Goal: Information Seeking & Learning: Learn about a topic

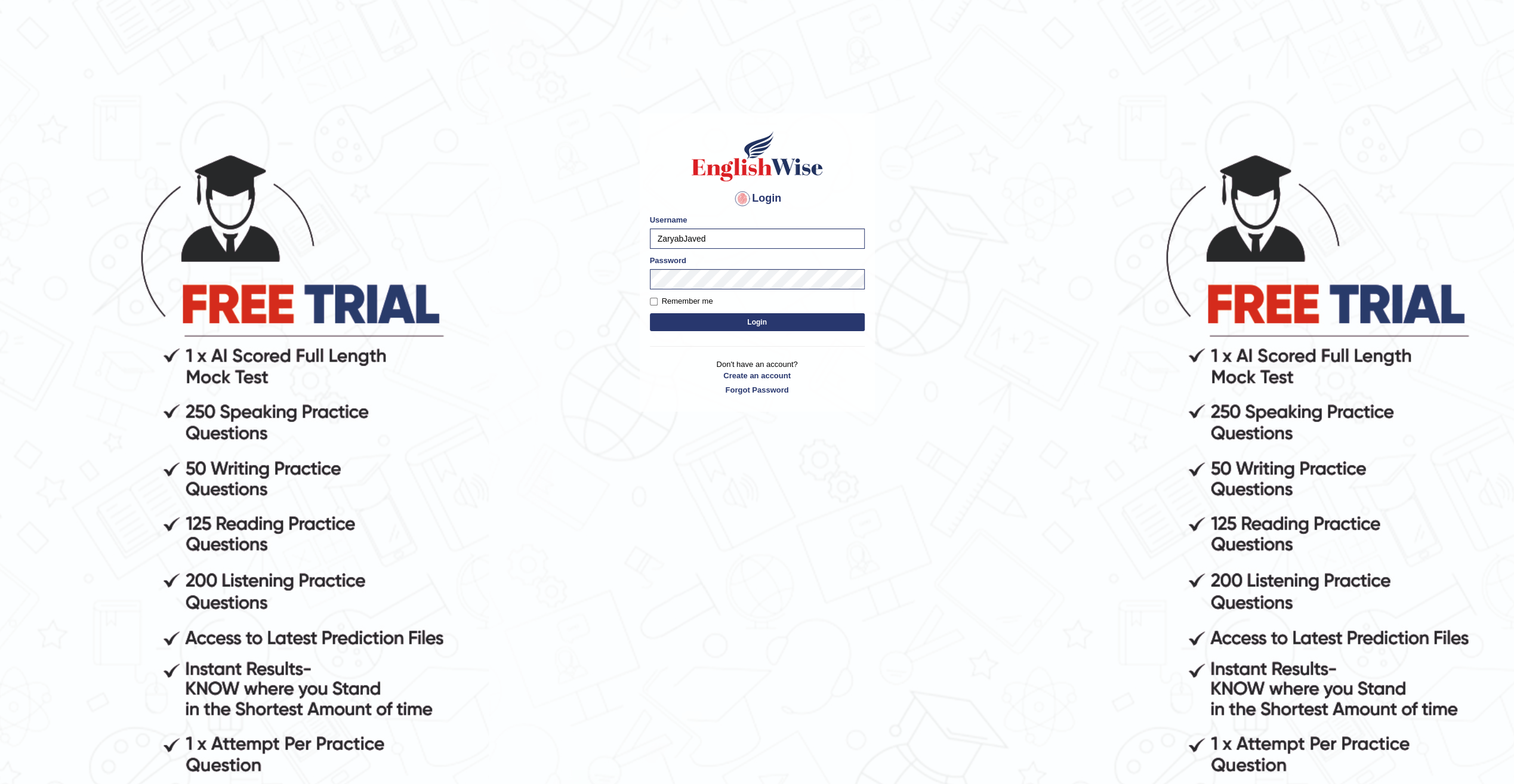
click at [740, 328] on button "Login" at bounding box center [757, 322] width 215 height 18
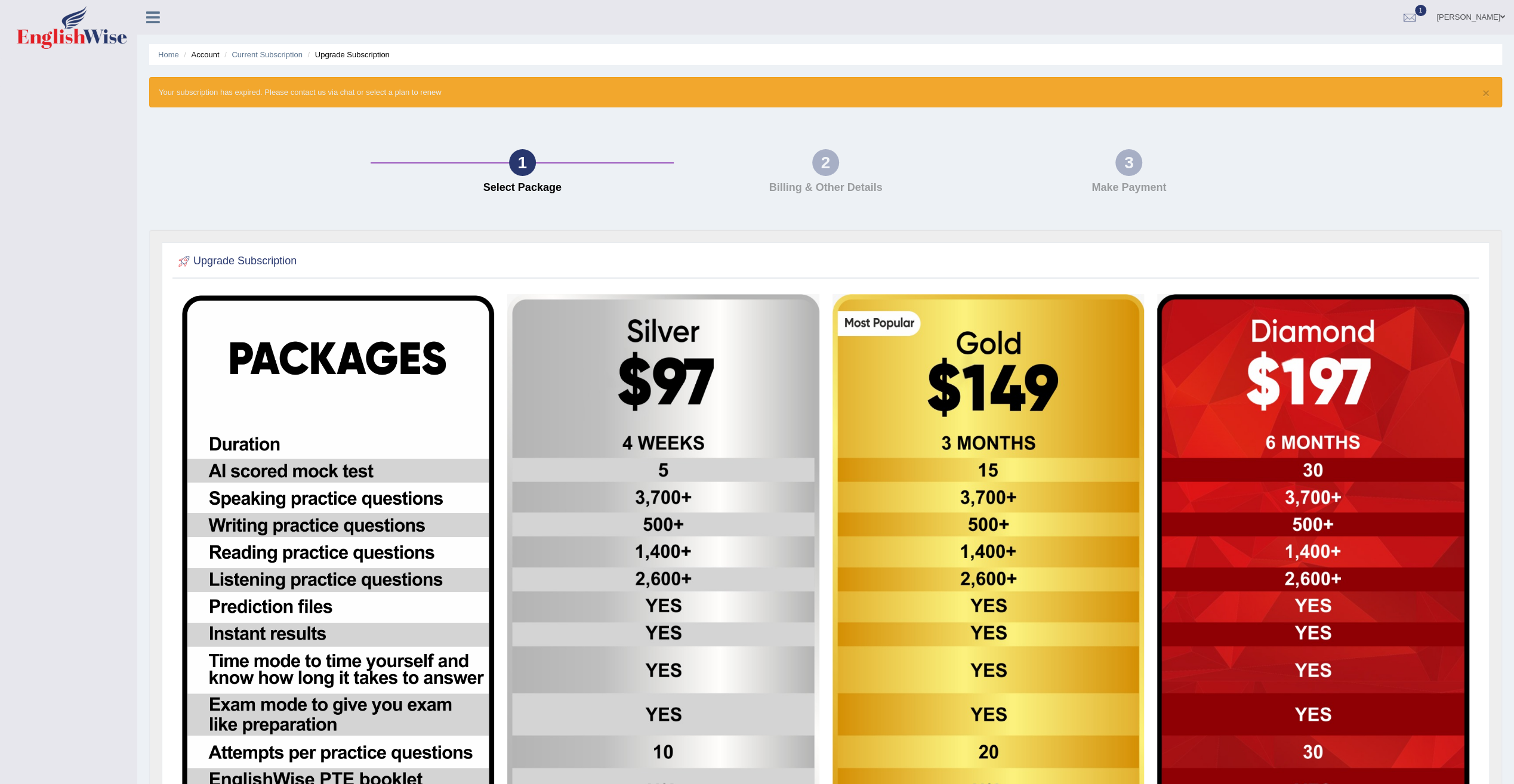
click at [1463, 18] on link "[PERSON_NAME]" at bounding box center [1471, 15] width 87 height 31
click at [149, 22] on icon at bounding box center [153, 18] width 14 height 15
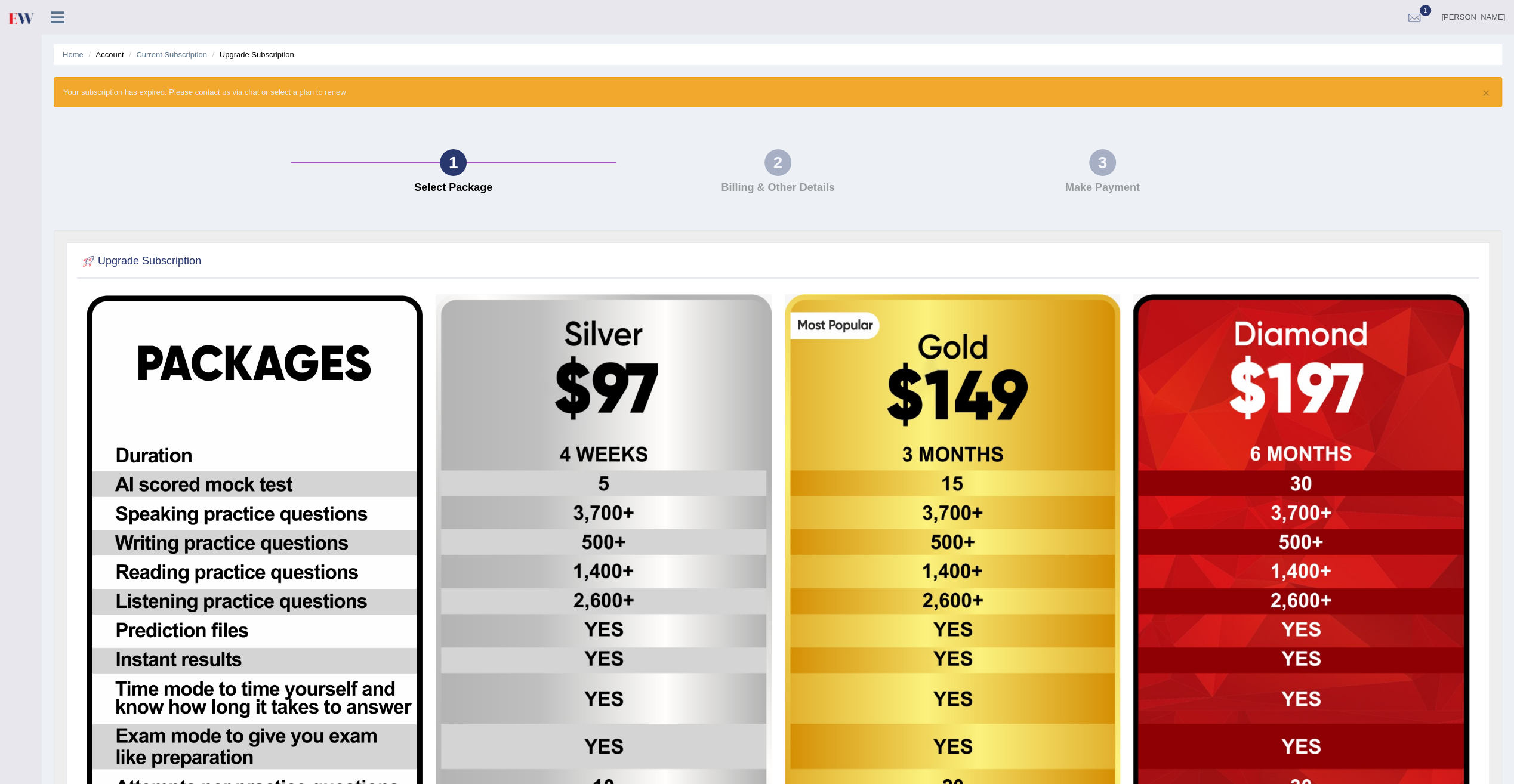
click at [1459, 25] on link "Zaryab Javed" at bounding box center [1473, 15] width 82 height 31
click at [1423, 139] on link "Log out" at bounding box center [1448, 142] width 129 height 27
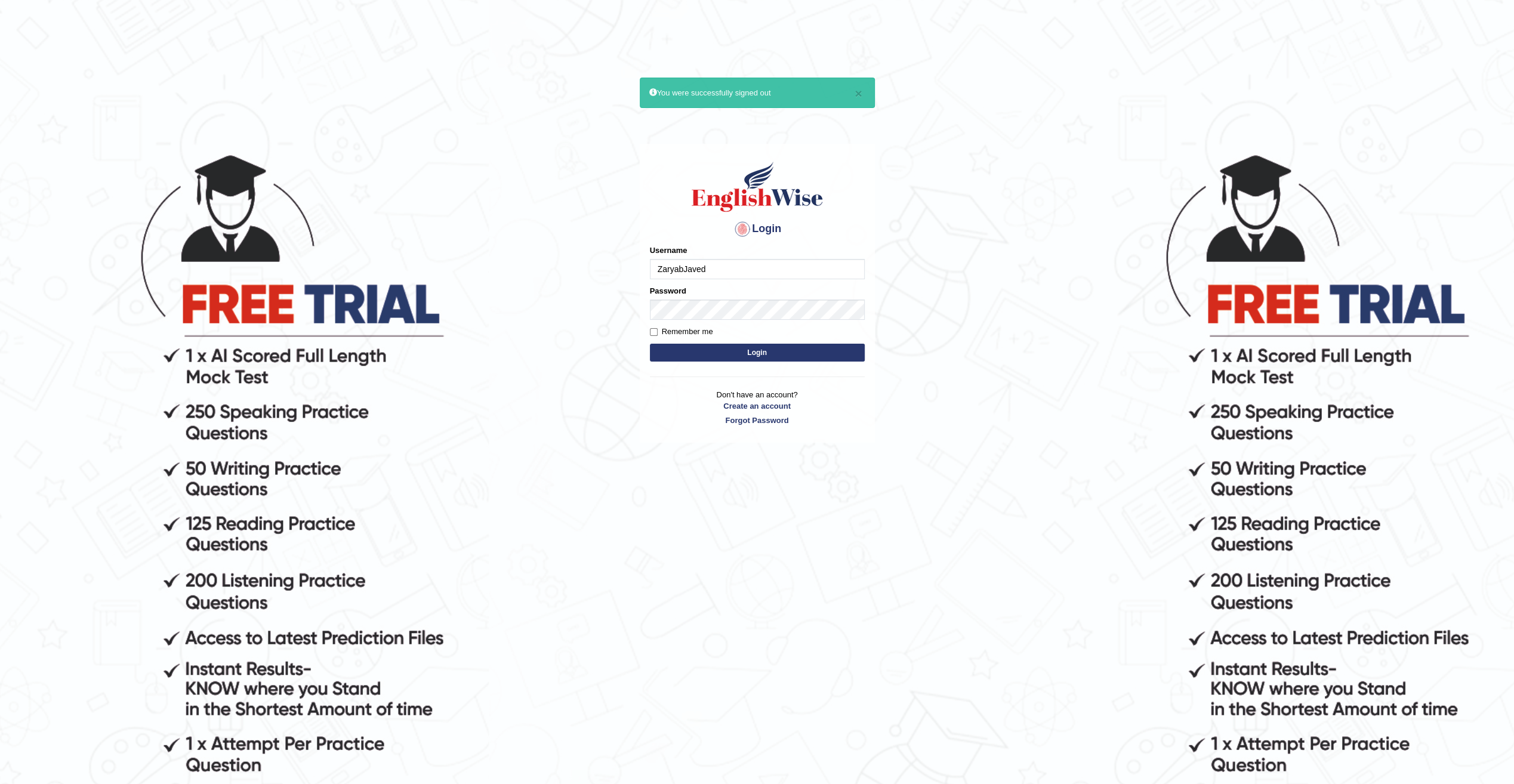
click at [728, 267] on input "ZaryabJaved" at bounding box center [757, 269] width 215 height 20
drag, startPoint x: 720, startPoint y: 269, endPoint x: 646, endPoint y: 272, distance: 74.1
click at [646, 272] on div "Login Please fix the following errors: Username ZaryabJaved Password Remember m…" at bounding box center [758, 293] width 235 height 299
type input "zaryab_chandio"
click at [650, 344] on button "Login" at bounding box center [757, 353] width 215 height 18
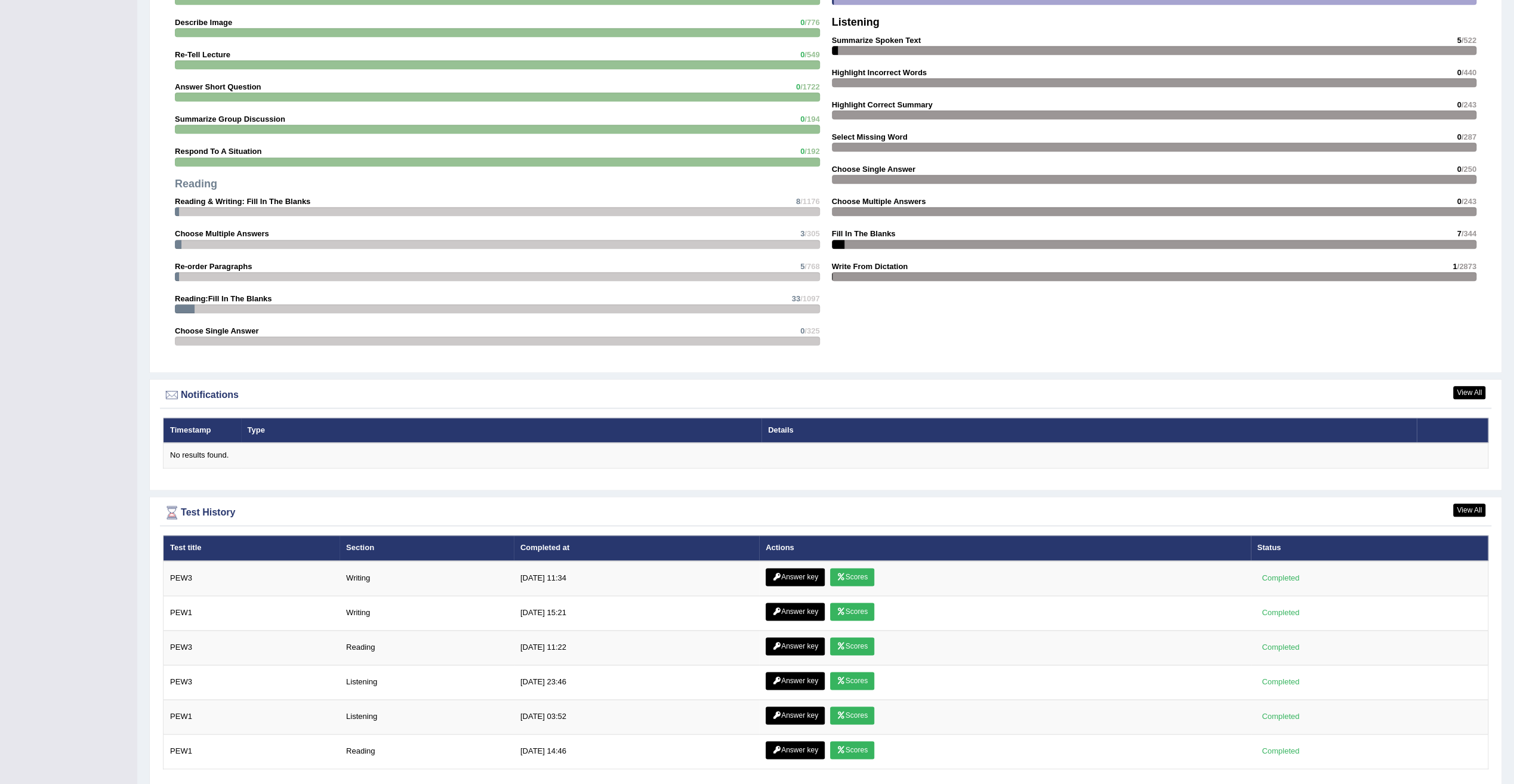
scroll to position [1192, 0]
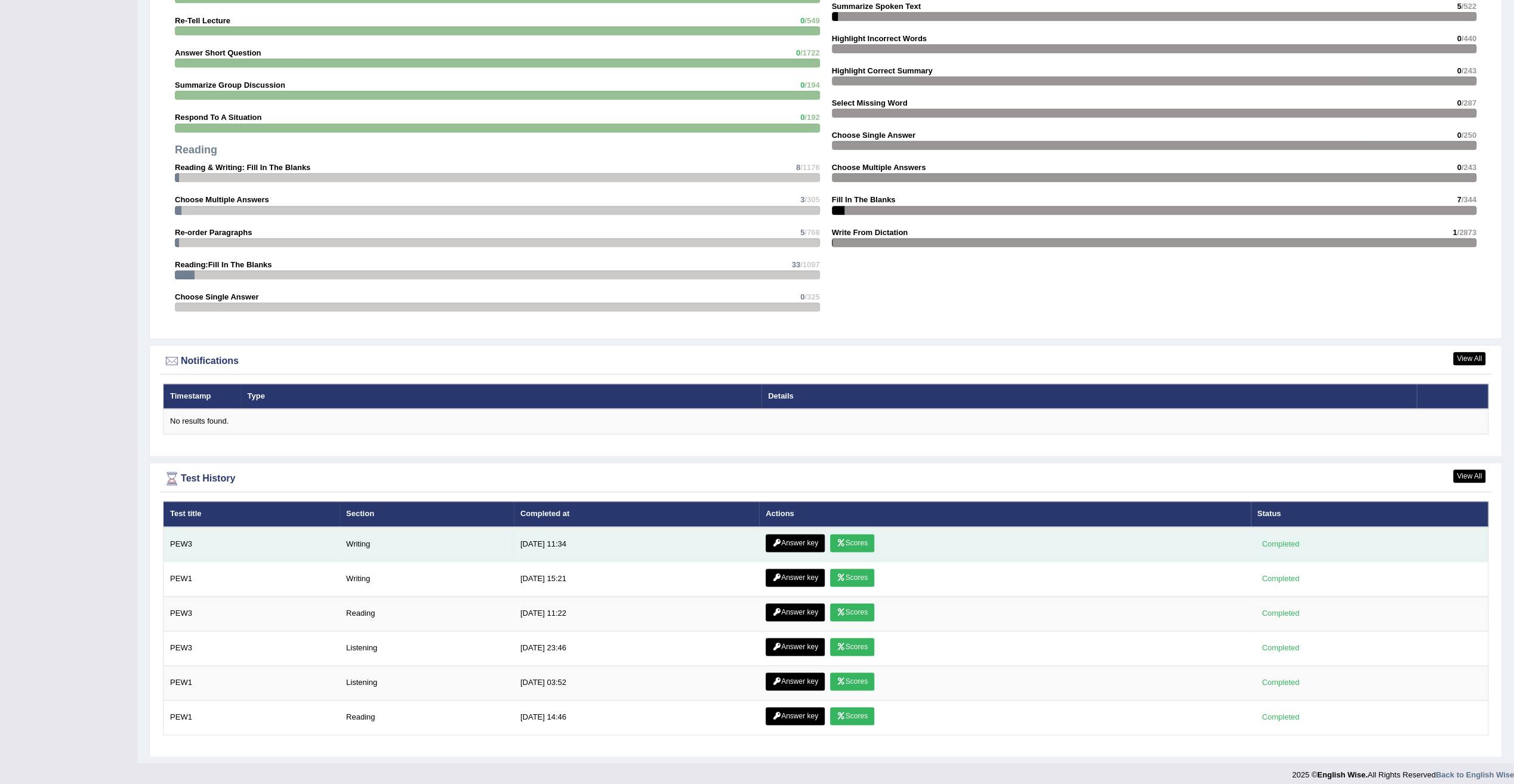
click at [867, 540] on link "Scores" at bounding box center [852, 543] width 44 height 18
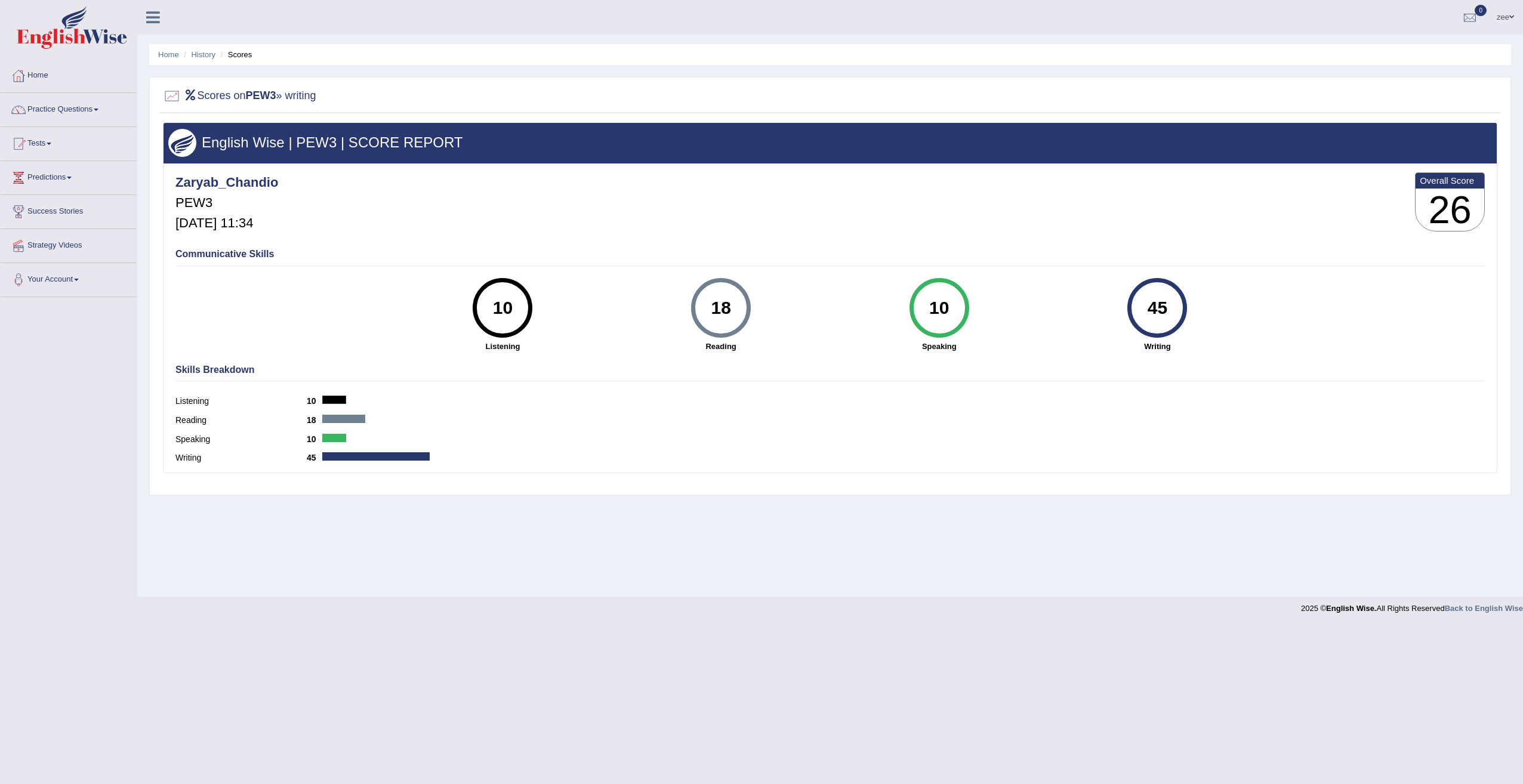
drag, startPoint x: 1147, startPoint y: 303, endPoint x: 1169, endPoint y: 313, distance: 24.2
click at [1169, 313] on div "45" at bounding box center [1157, 308] width 43 height 50
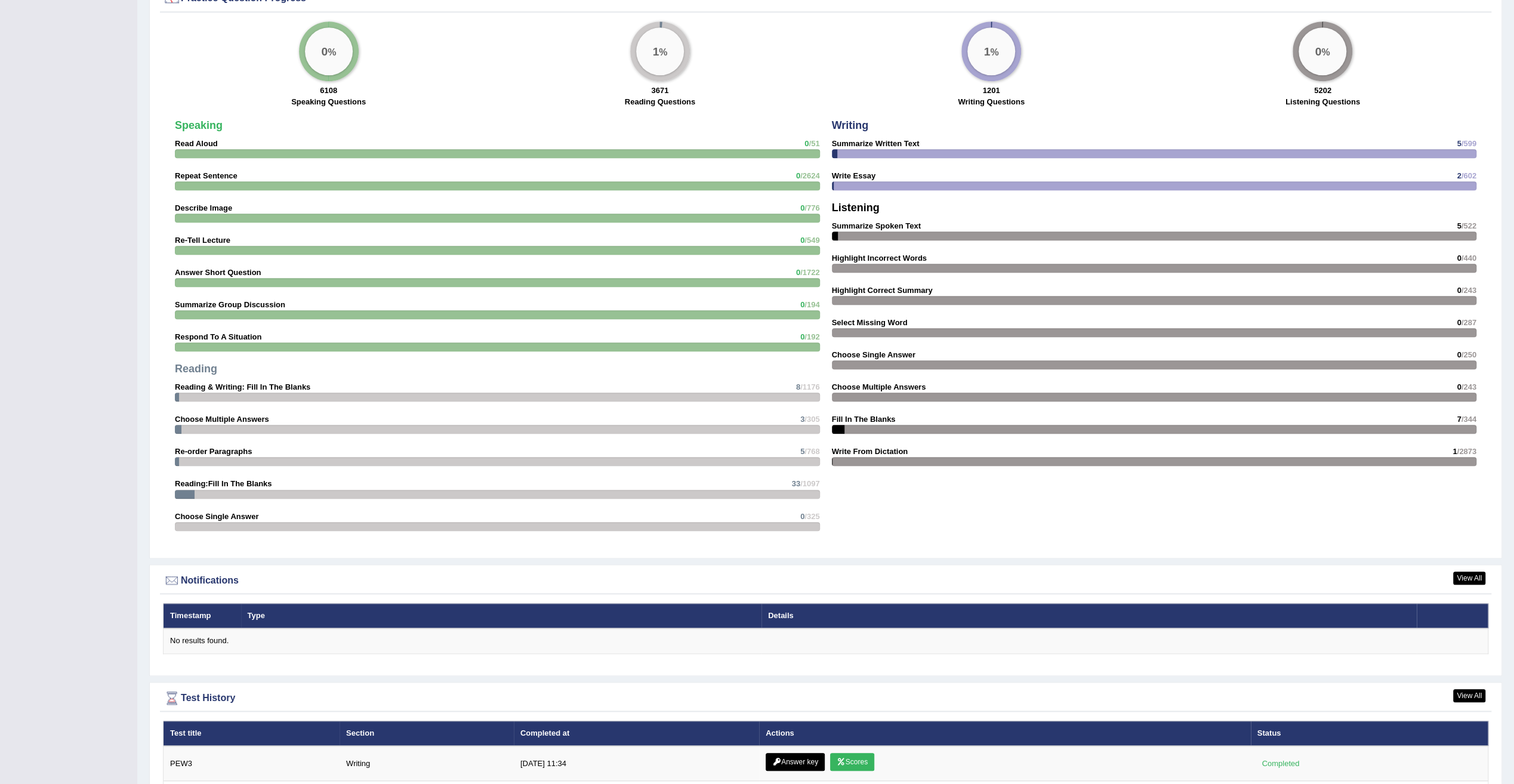
scroll to position [1116, 0]
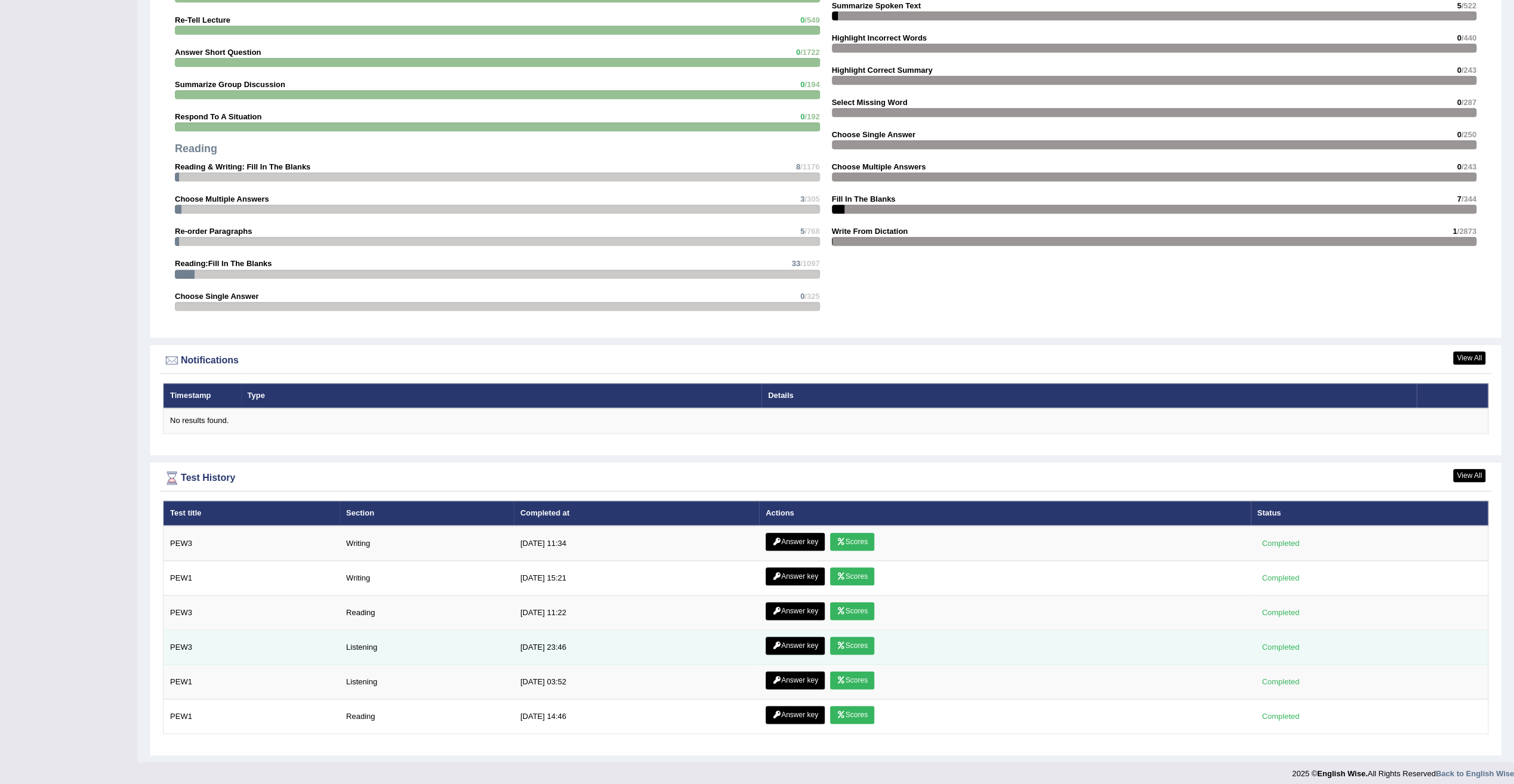
click at [859, 640] on link "Scores" at bounding box center [852, 645] width 44 height 18
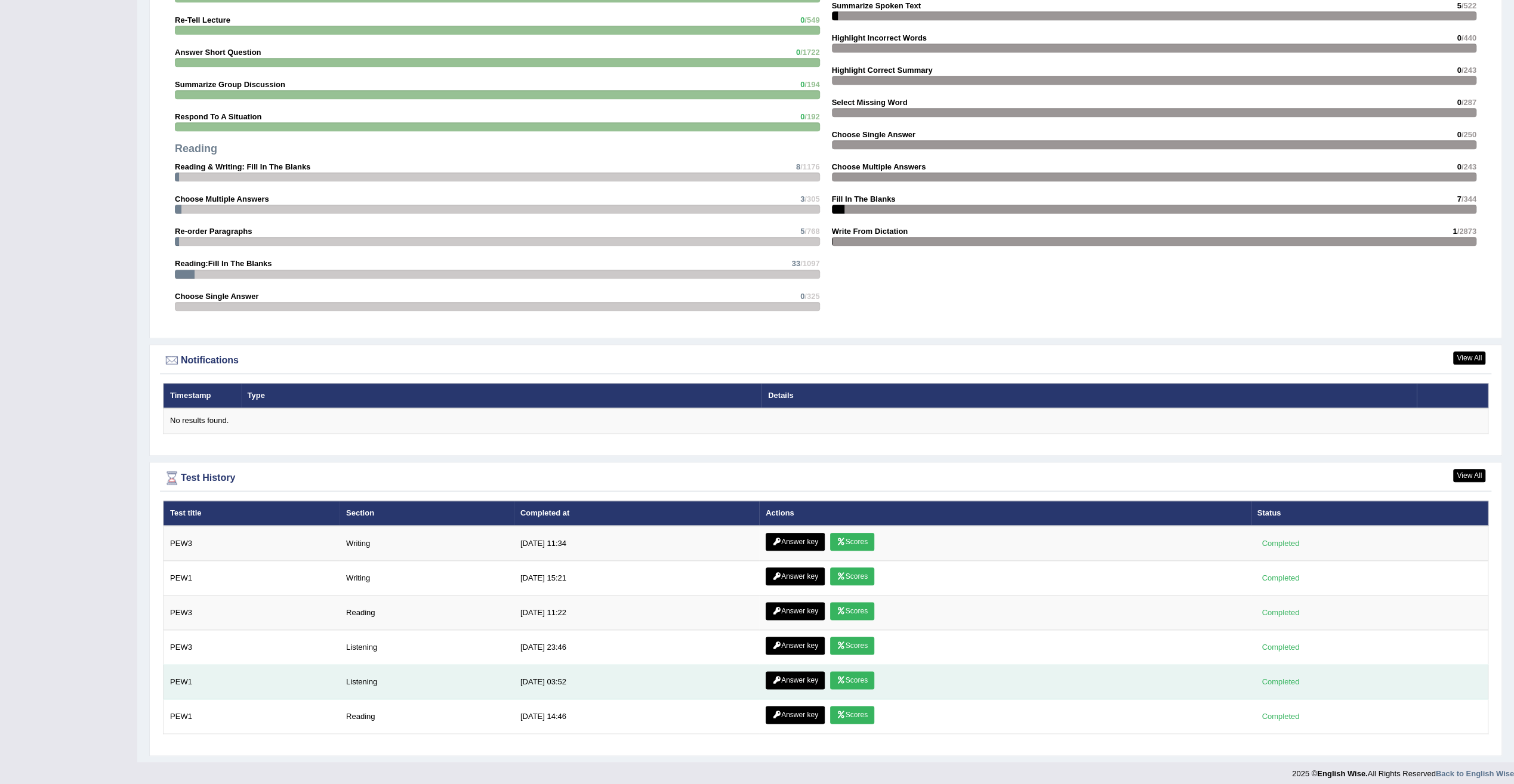
click at [842, 676] on icon at bounding box center [841, 680] width 9 height 7
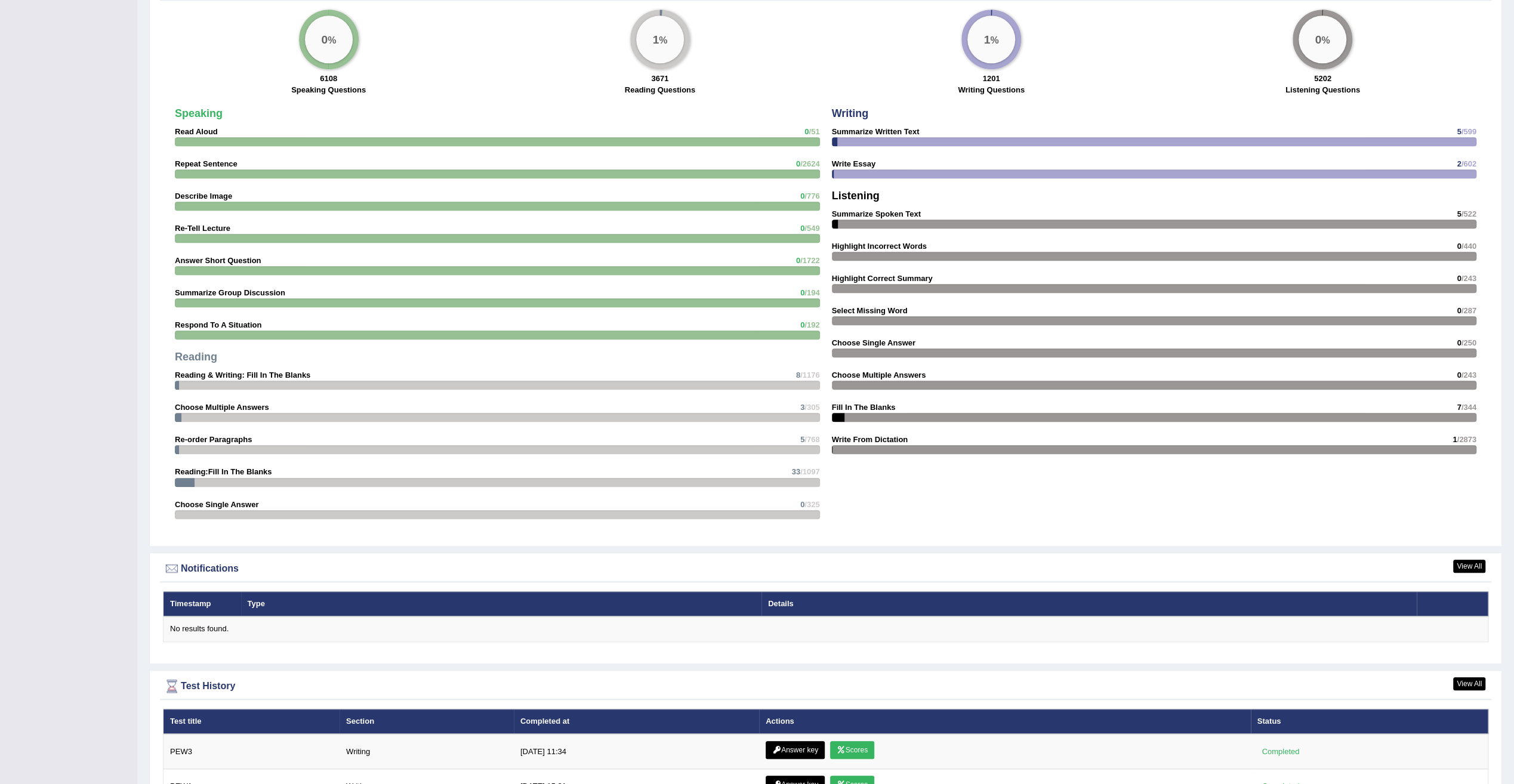
scroll to position [1116, 0]
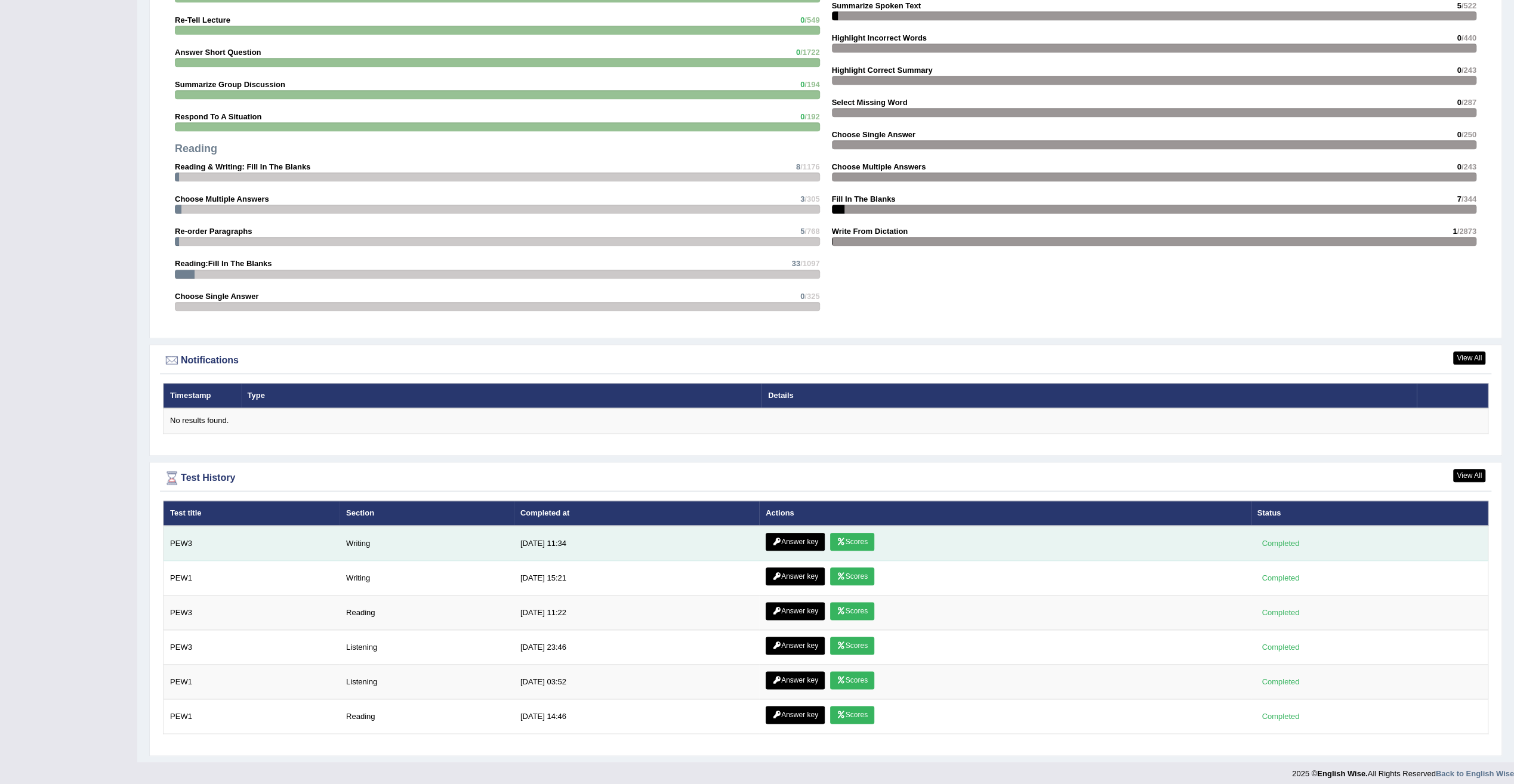
click at [781, 538] on link "Answer key" at bounding box center [795, 542] width 59 height 18
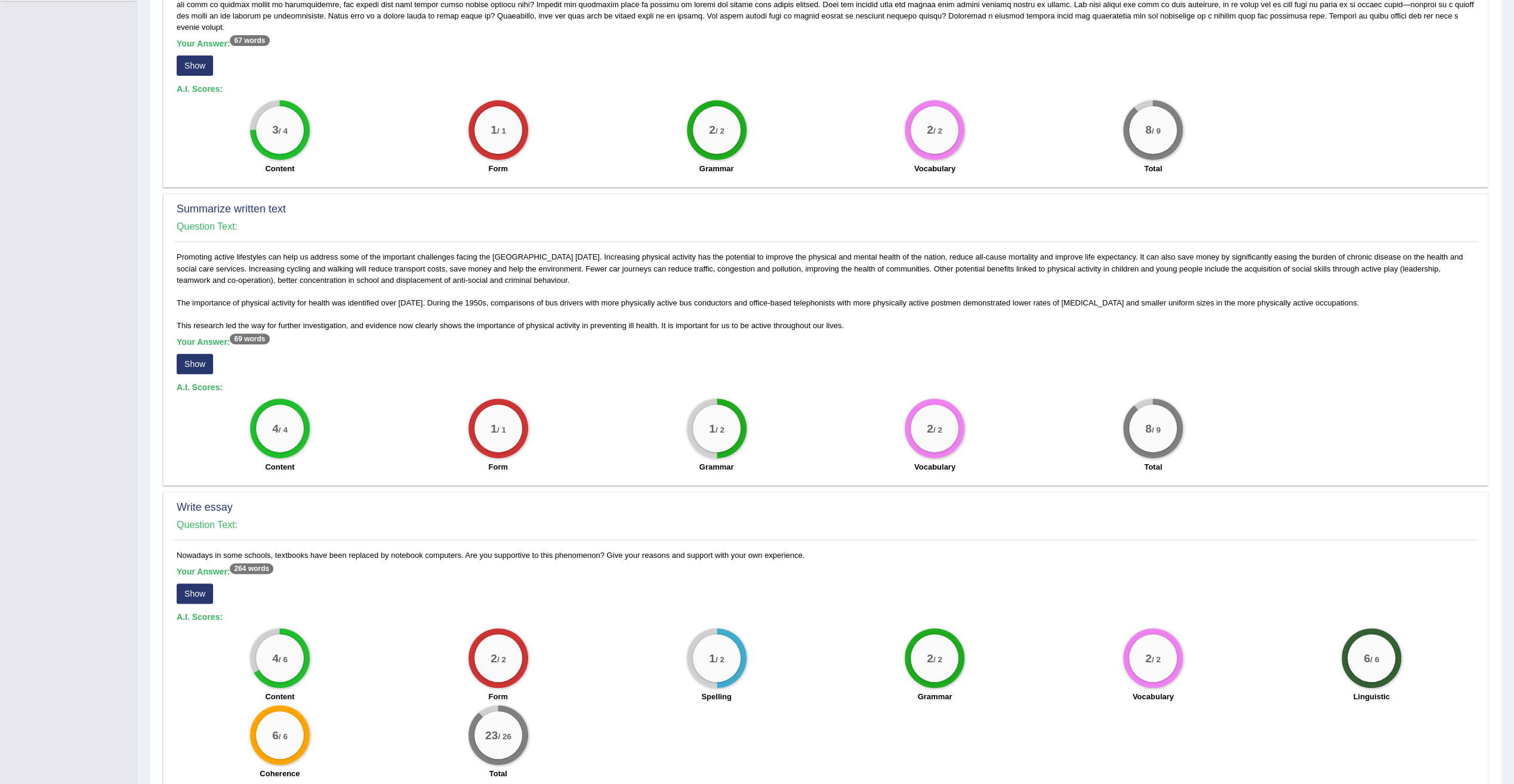
scroll to position [354, 0]
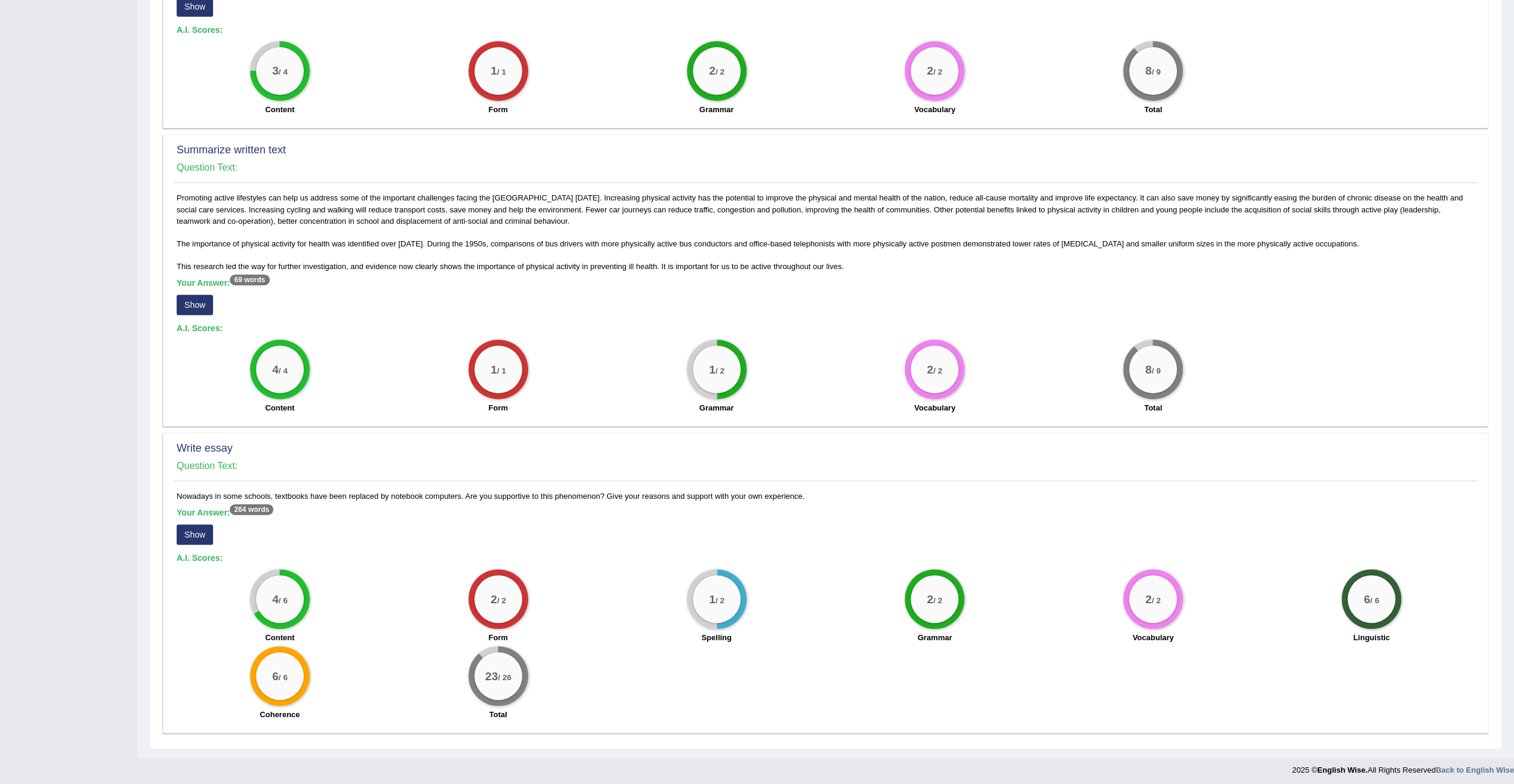
click at [197, 535] on button "Show" at bounding box center [195, 534] width 36 height 20
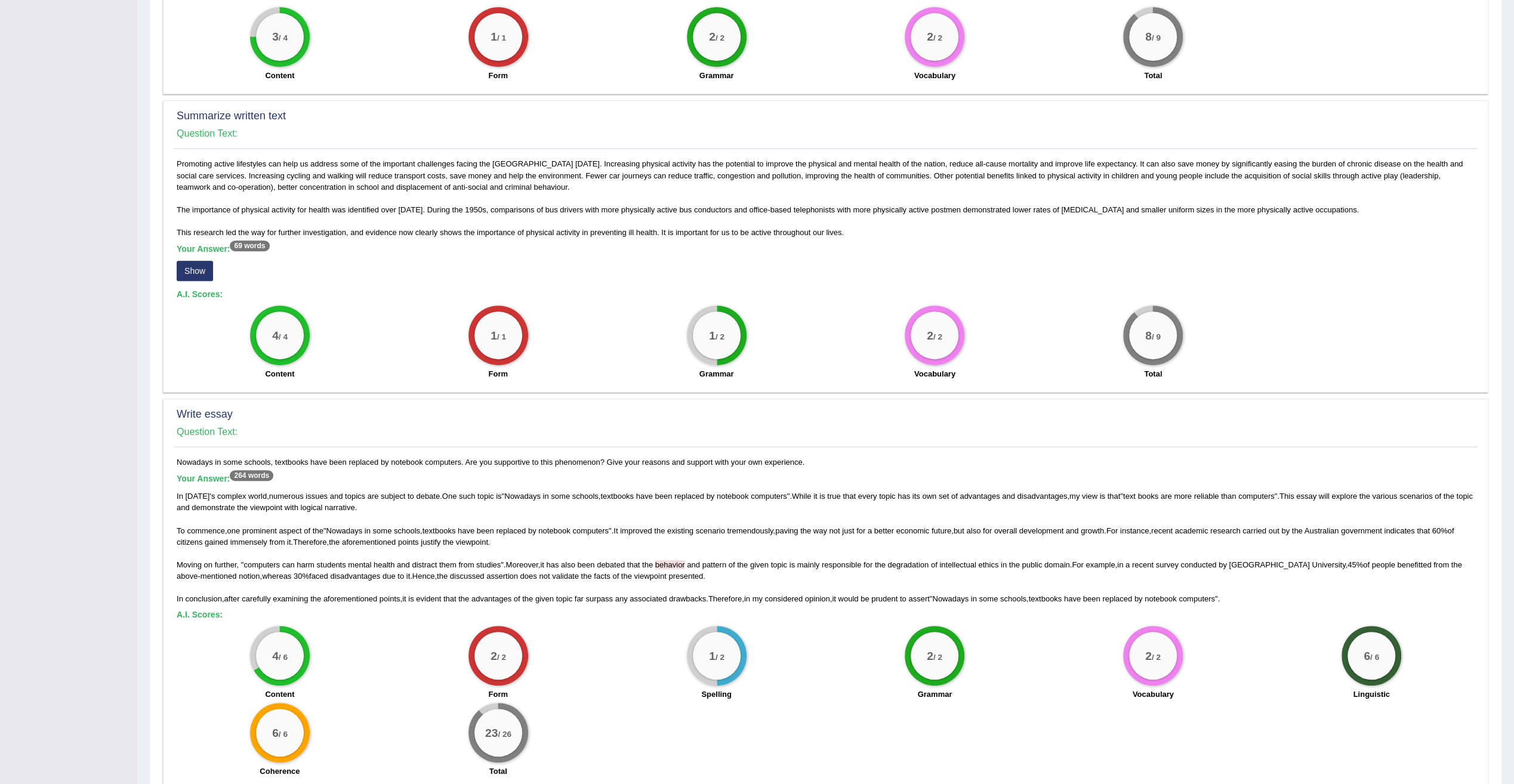
scroll to position [446, 0]
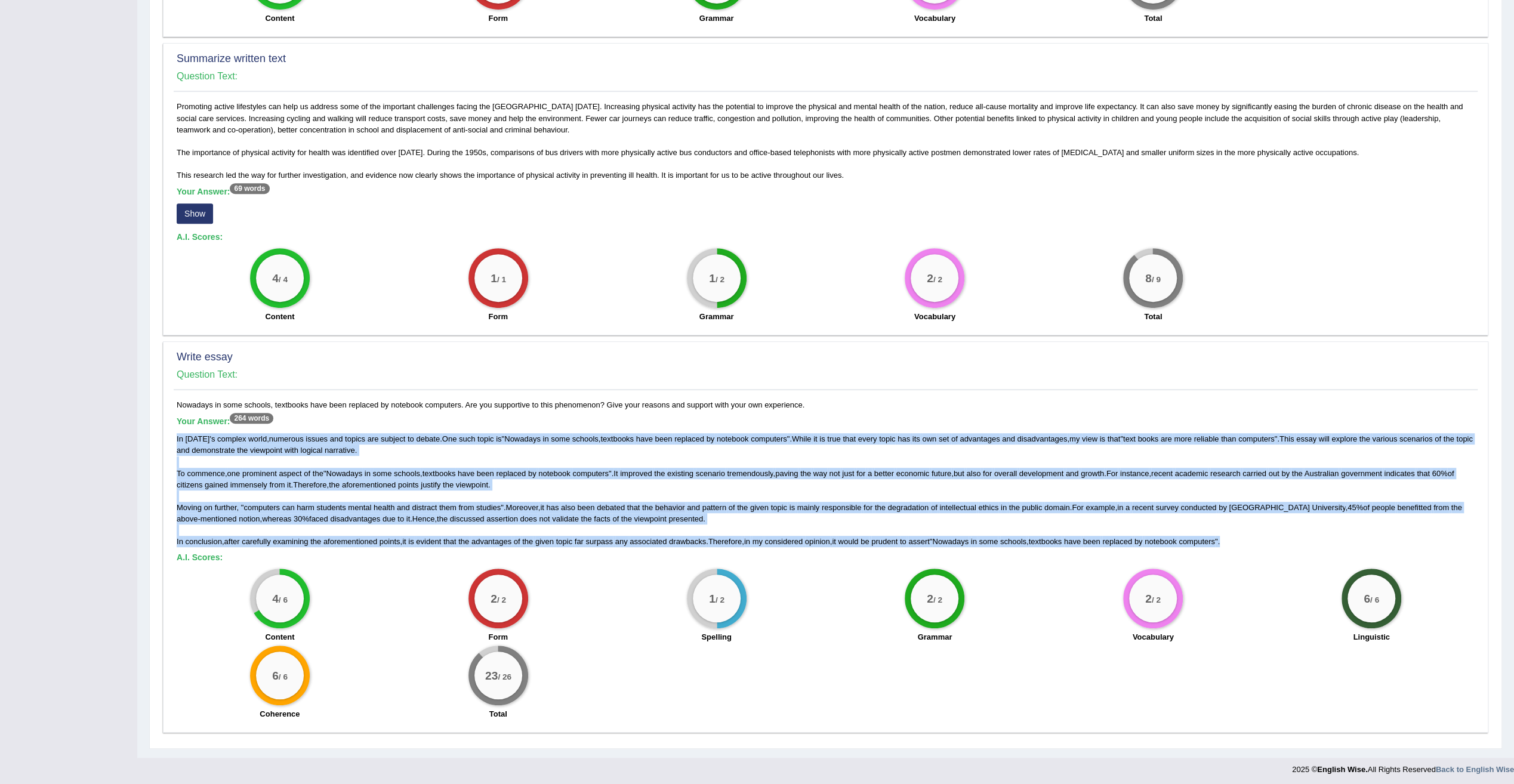
drag, startPoint x: 174, startPoint y: 434, endPoint x: 1260, endPoint y: 538, distance: 1091.0
click at [1260, 538] on div "Nowadays in some schools, textbooks have been replaced by notebook computers. A…" at bounding box center [826, 562] width 1304 height 327
copy div "In today ' s complex world , numerous issues and topics are subject to debate .…"
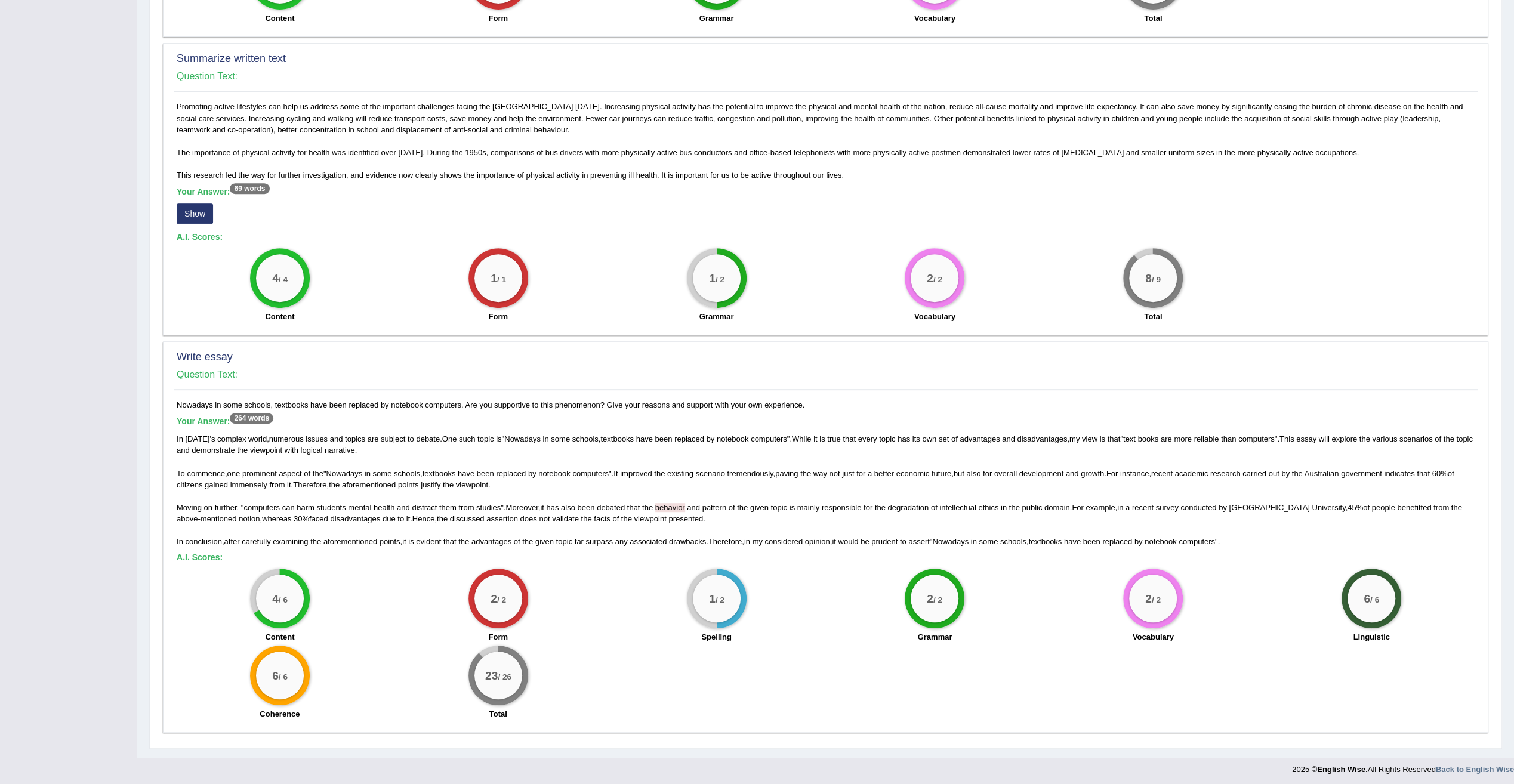
click at [86, 392] on div "Toggle navigation Home Practice Questions Speaking Practice Read Aloud Repeat S…" at bounding box center [757, 167] width 1514 height 1227
drag, startPoint x: 179, startPoint y: 433, endPoint x: 454, endPoint y: 424, distance: 275.1
click at [454, 424] on div "Your Answer: 264 words In today ' s complex world , numerous issues and topics …" at bounding box center [825, 482] width 1298 height 131
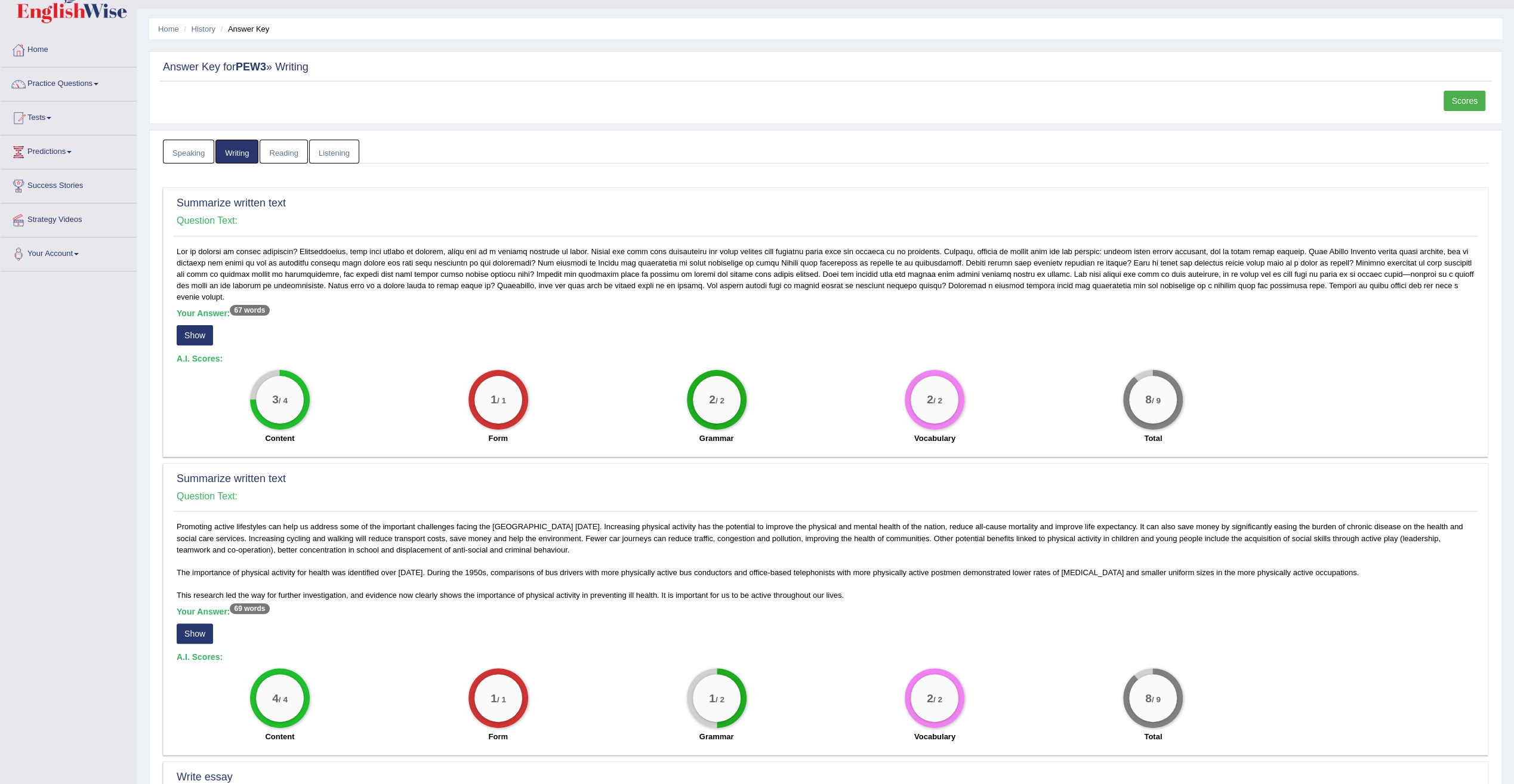
scroll to position [0, 0]
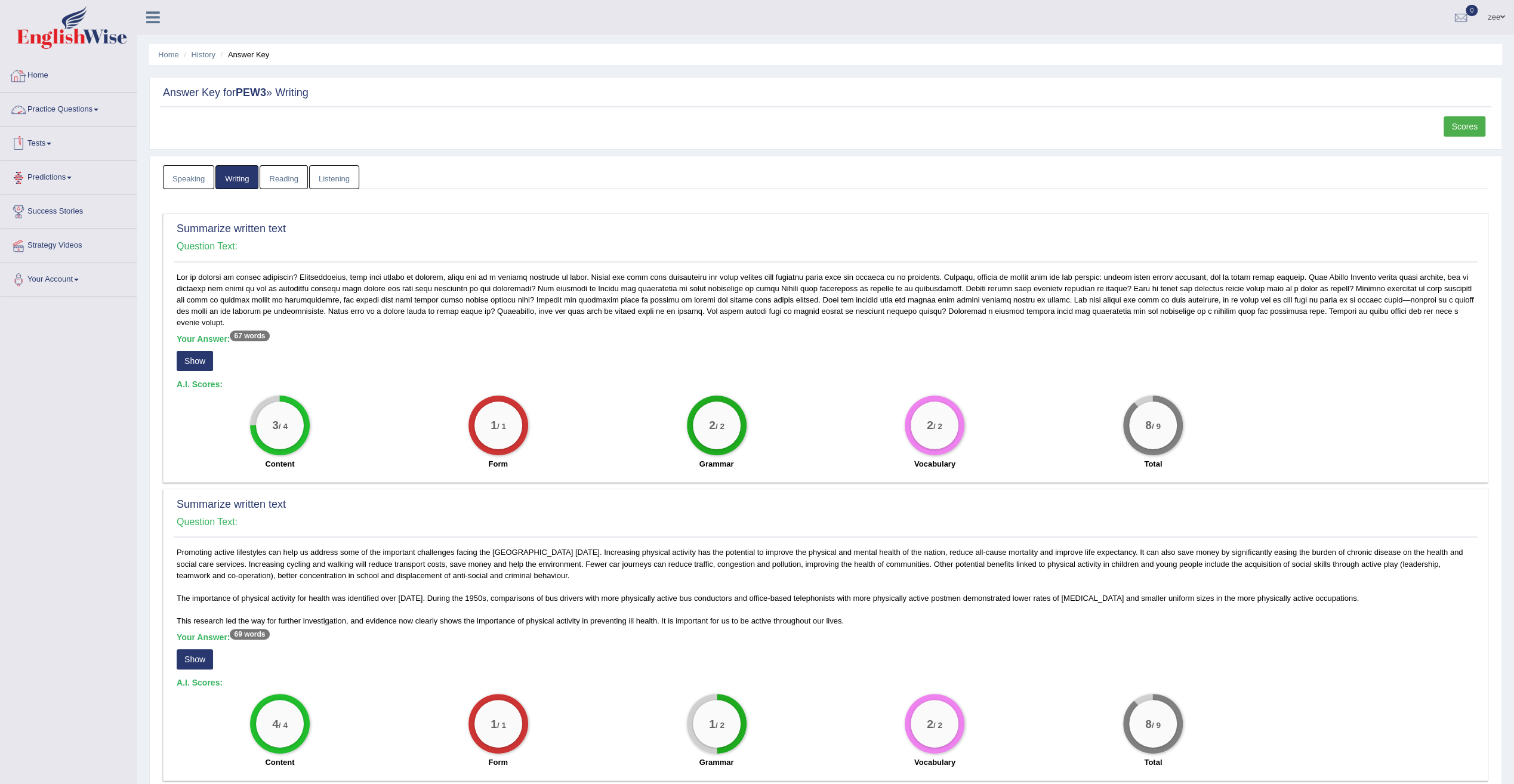
click at [53, 148] on link "Tests" at bounding box center [69, 142] width 136 height 30
click at [62, 110] on link "Practice Questions" at bounding box center [69, 108] width 136 height 30
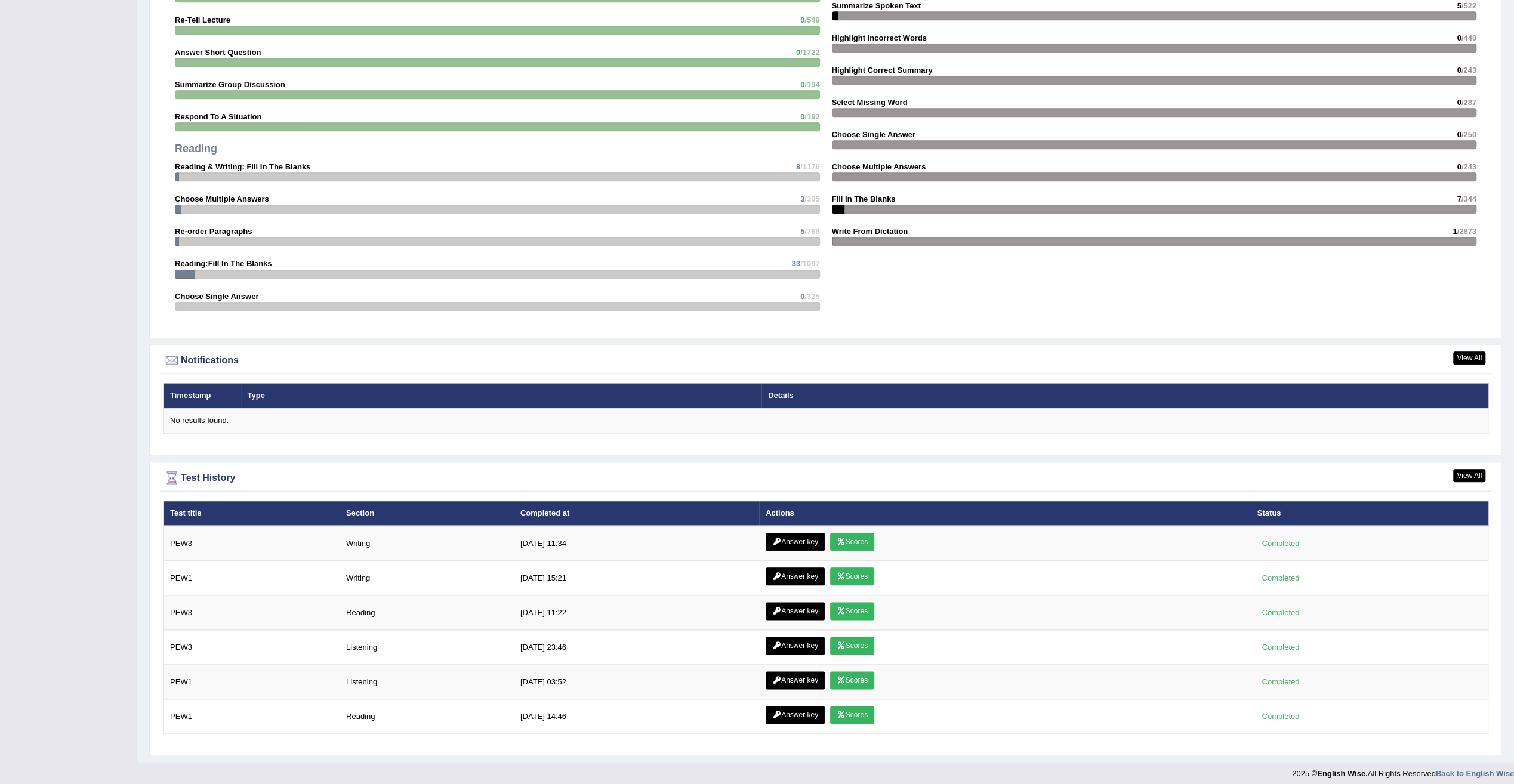
scroll to position [1116, 0]
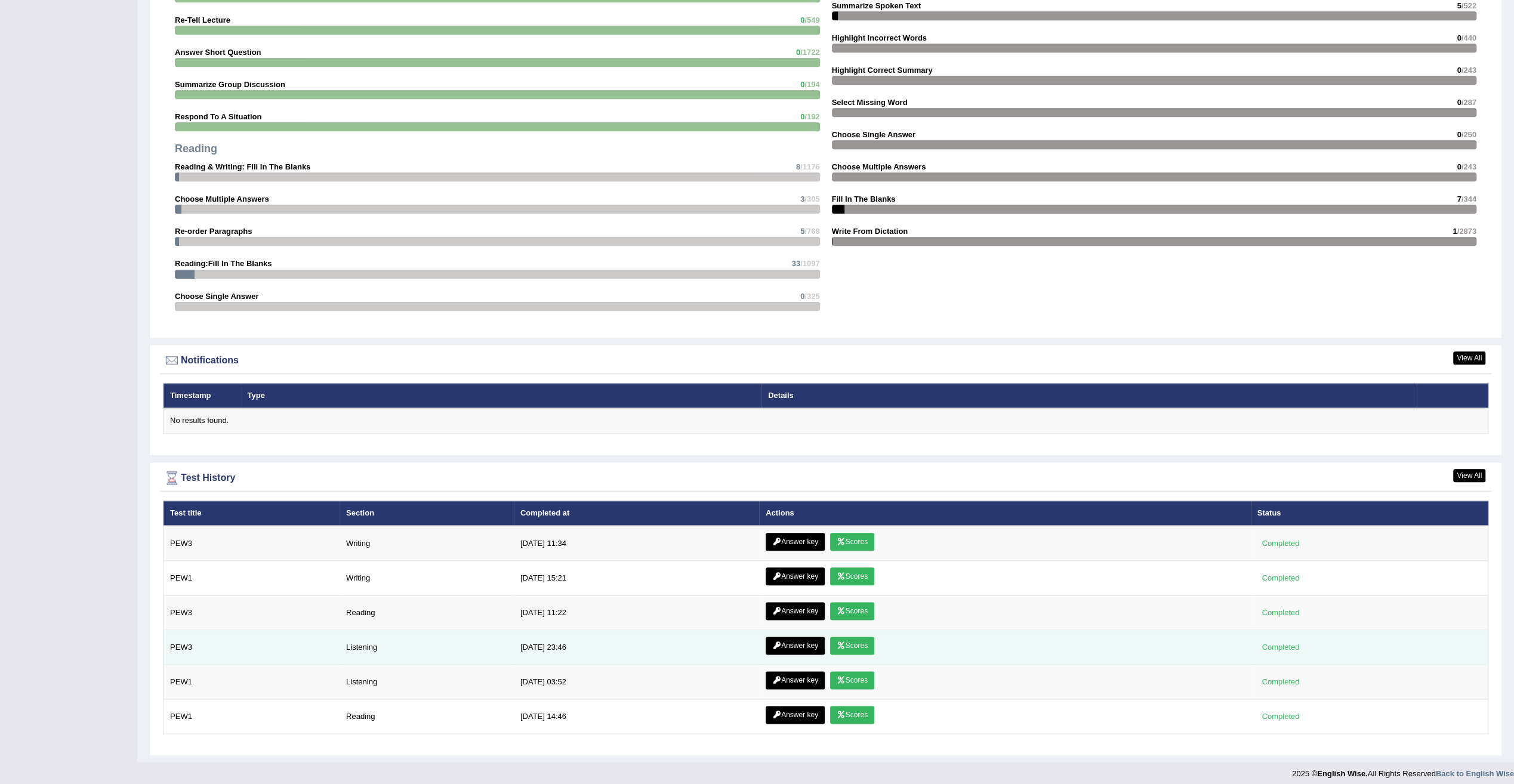
click at [854, 640] on link "Scores" at bounding box center [852, 645] width 44 height 18
click at [776, 642] on icon at bounding box center [777, 645] width 9 height 7
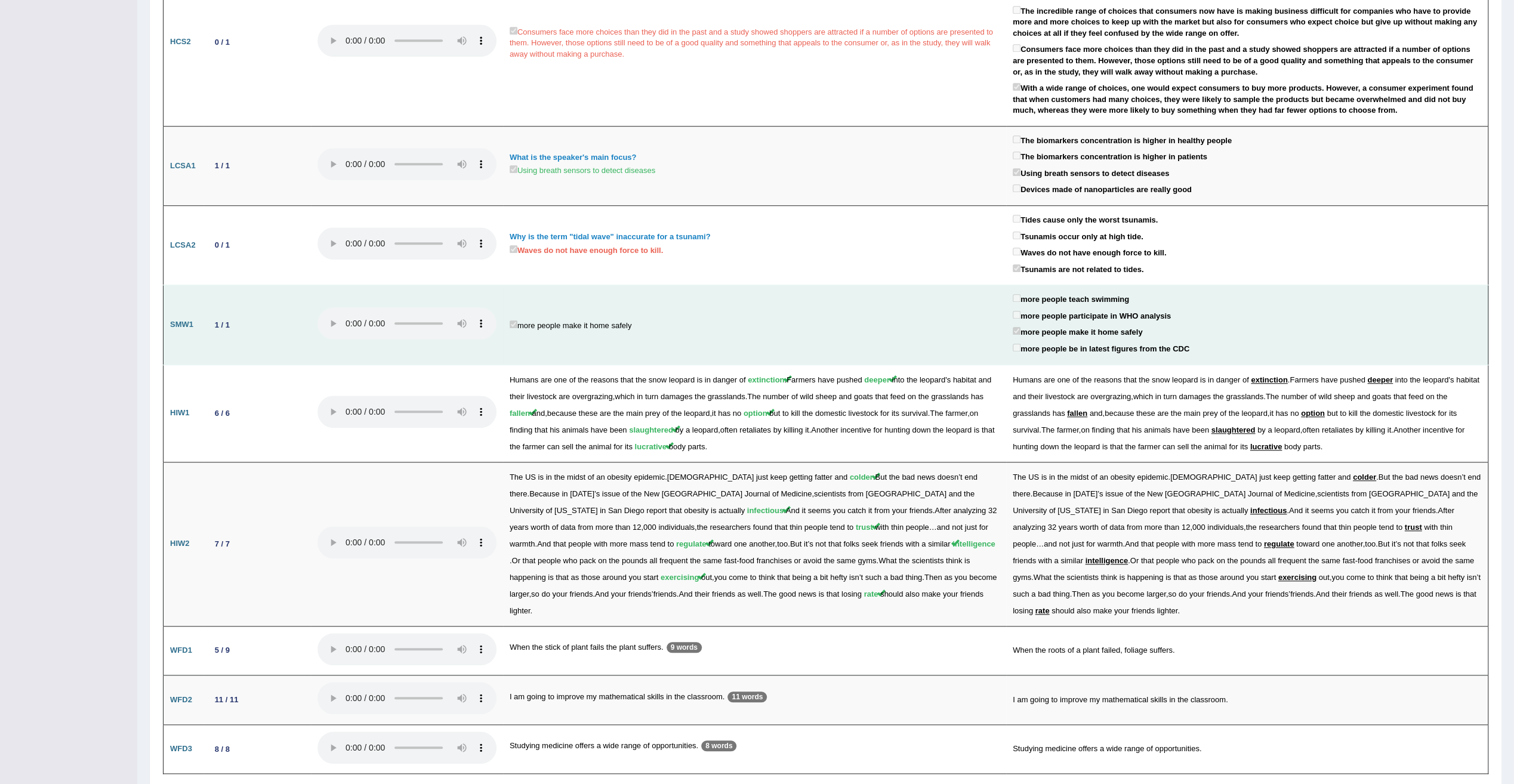
scroll to position [918, 0]
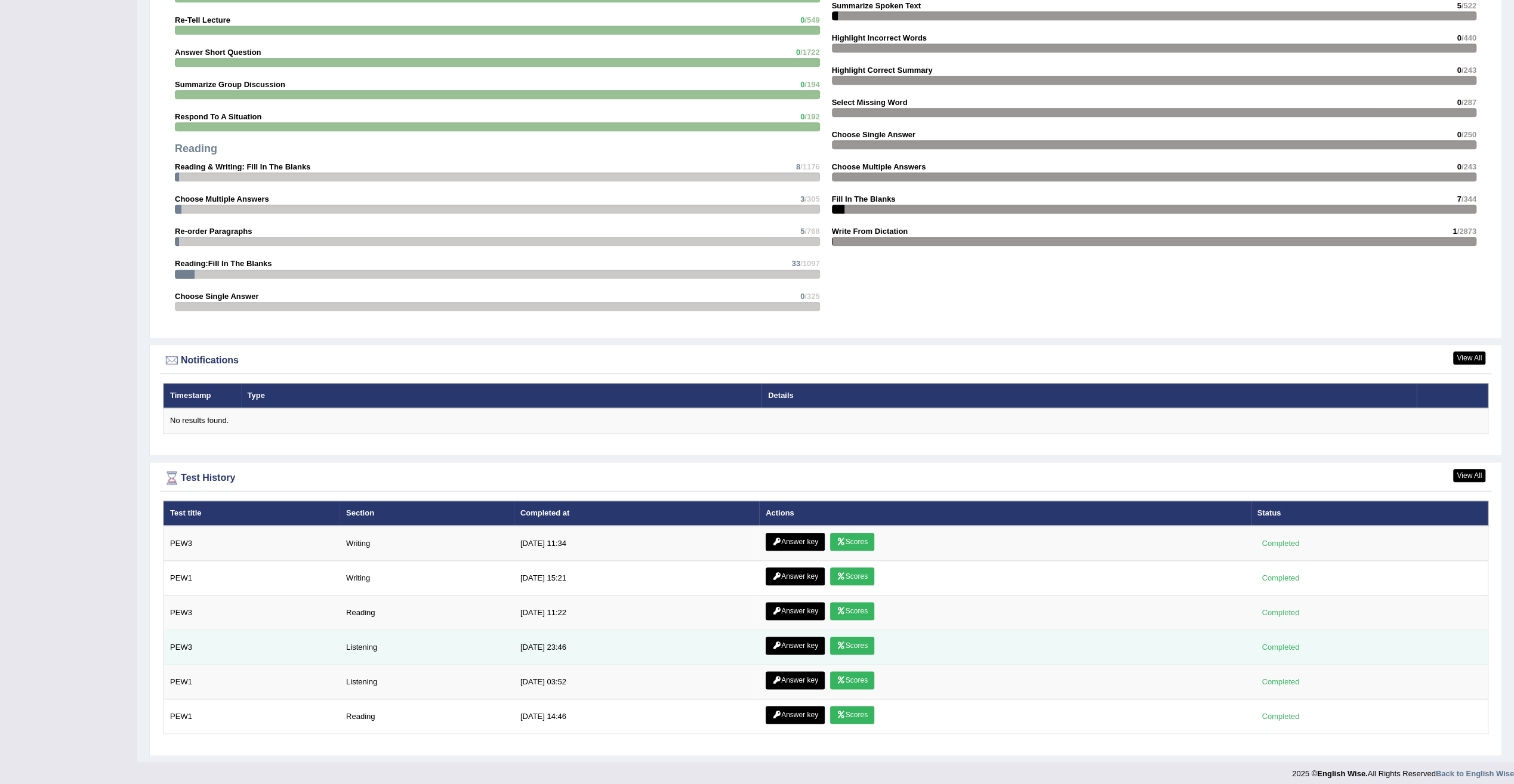
click at [849, 638] on link "Scores" at bounding box center [852, 645] width 44 height 18
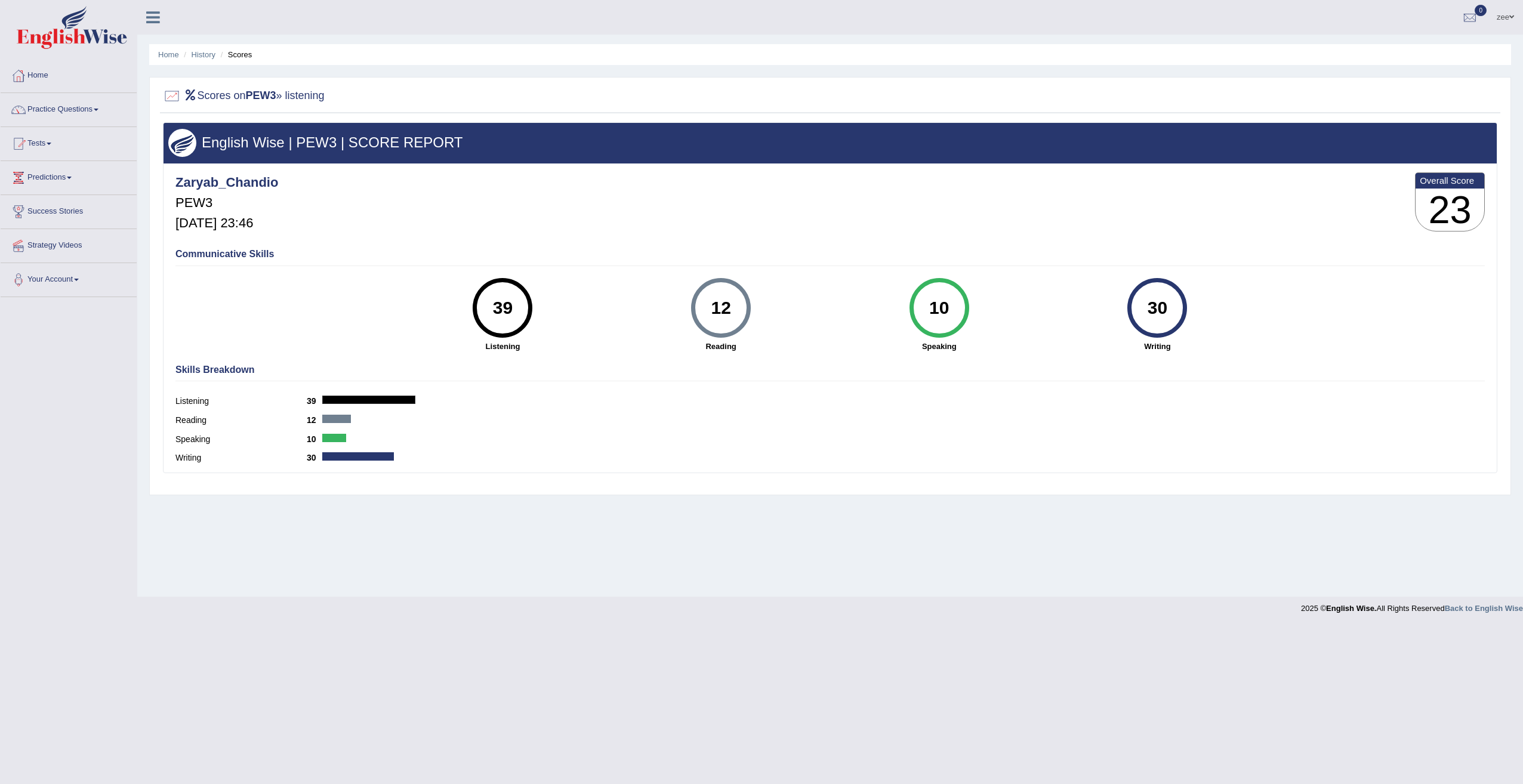
drag, startPoint x: 494, startPoint y: 300, endPoint x: 522, endPoint y: 305, distance: 28.4
click at [522, 305] on div "39" at bounding box center [503, 308] width 43 height 50
click at [426, 486] on div "English Wise | PEW3 | SCORE REPORT Zaryab_Chandio PEW3 Aug 12, 2025, 23:46 Over…" at bounding box center [830, 305] width 1340 height 366
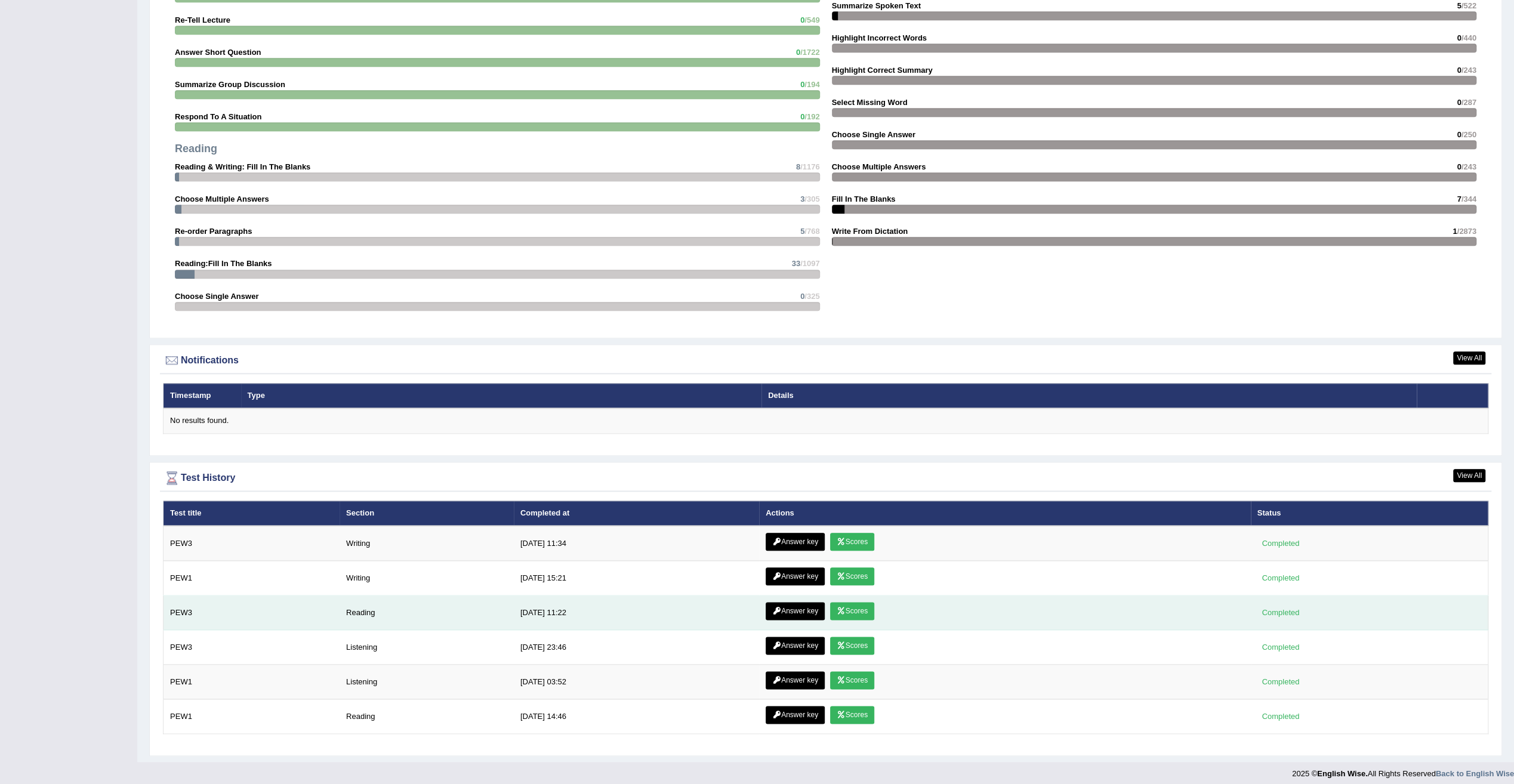
click at [838, 607] on icon at bounding box center [841, 610] width 9 height 7
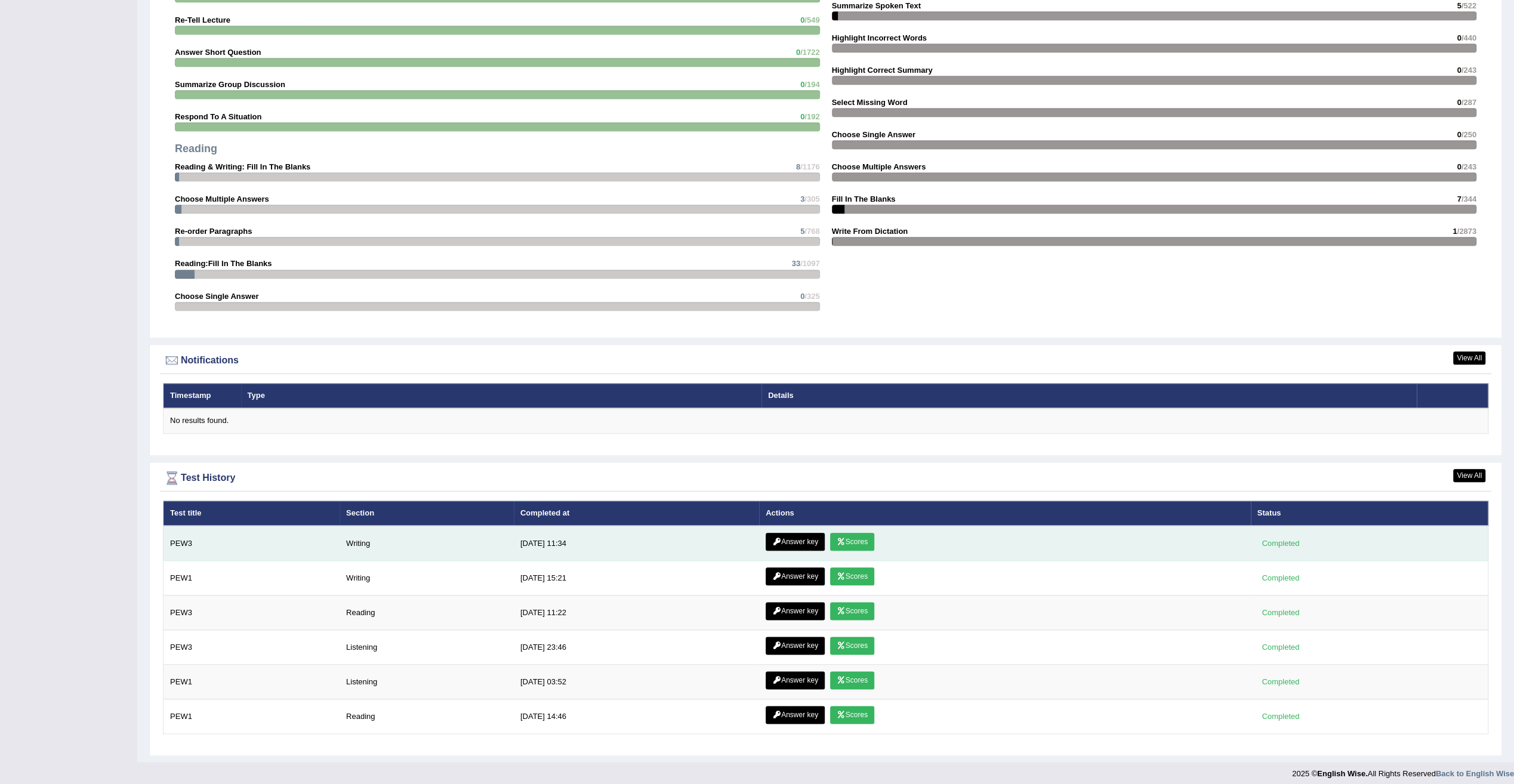
click at [848, 538] on link "Scores" at bounding box center [852, 542] width 44 height 18
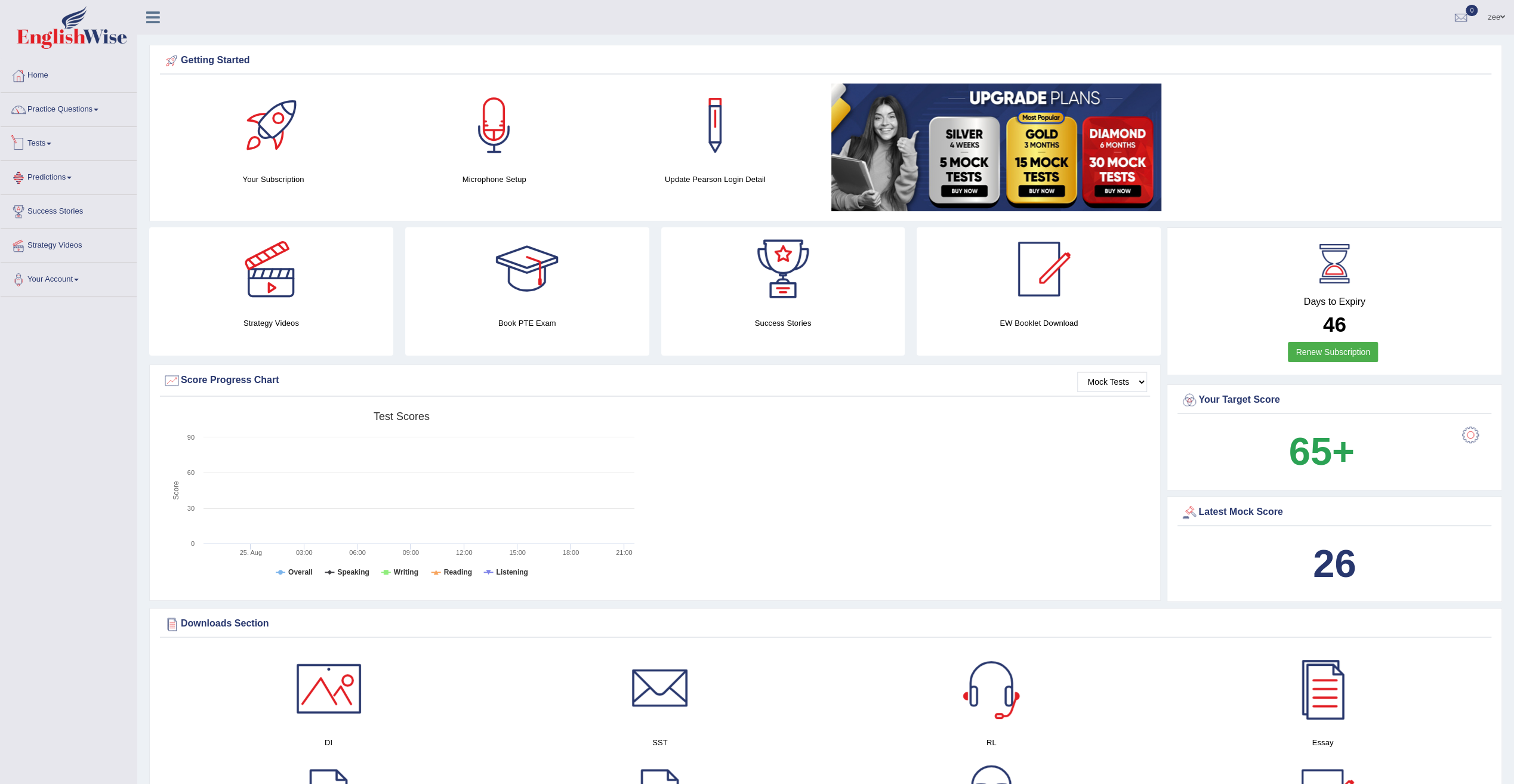
click at [45, 139] on link "Tests" at bounding box center [69, 142] width 136 height 30
click at [81, 169] on link "Take Practice Sectional Test" at bounding box center [78, 171] width 111 height 22
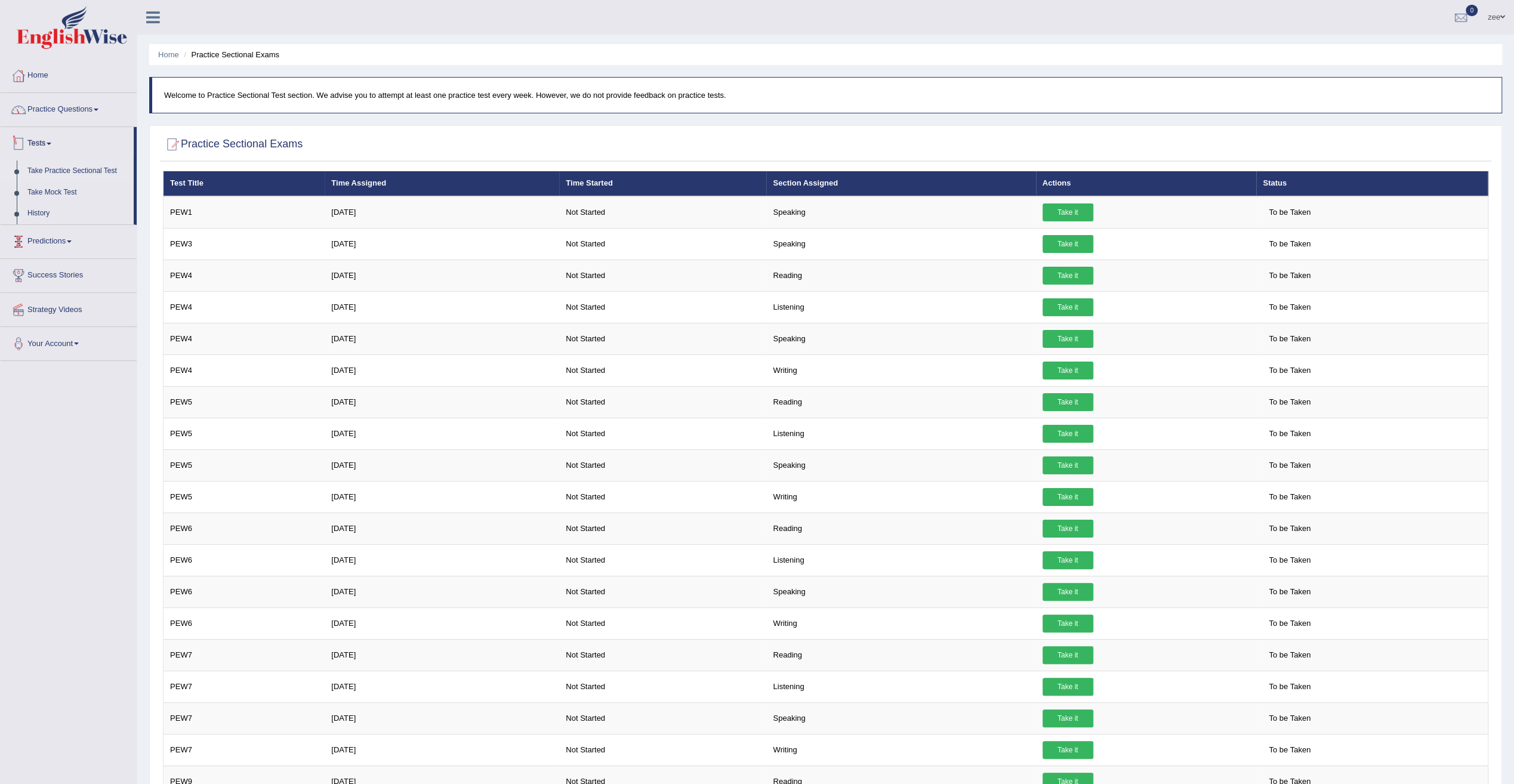
click at [74, 115] on link "Practice Questions" at bounding box center [69, 108] width 136 height 30
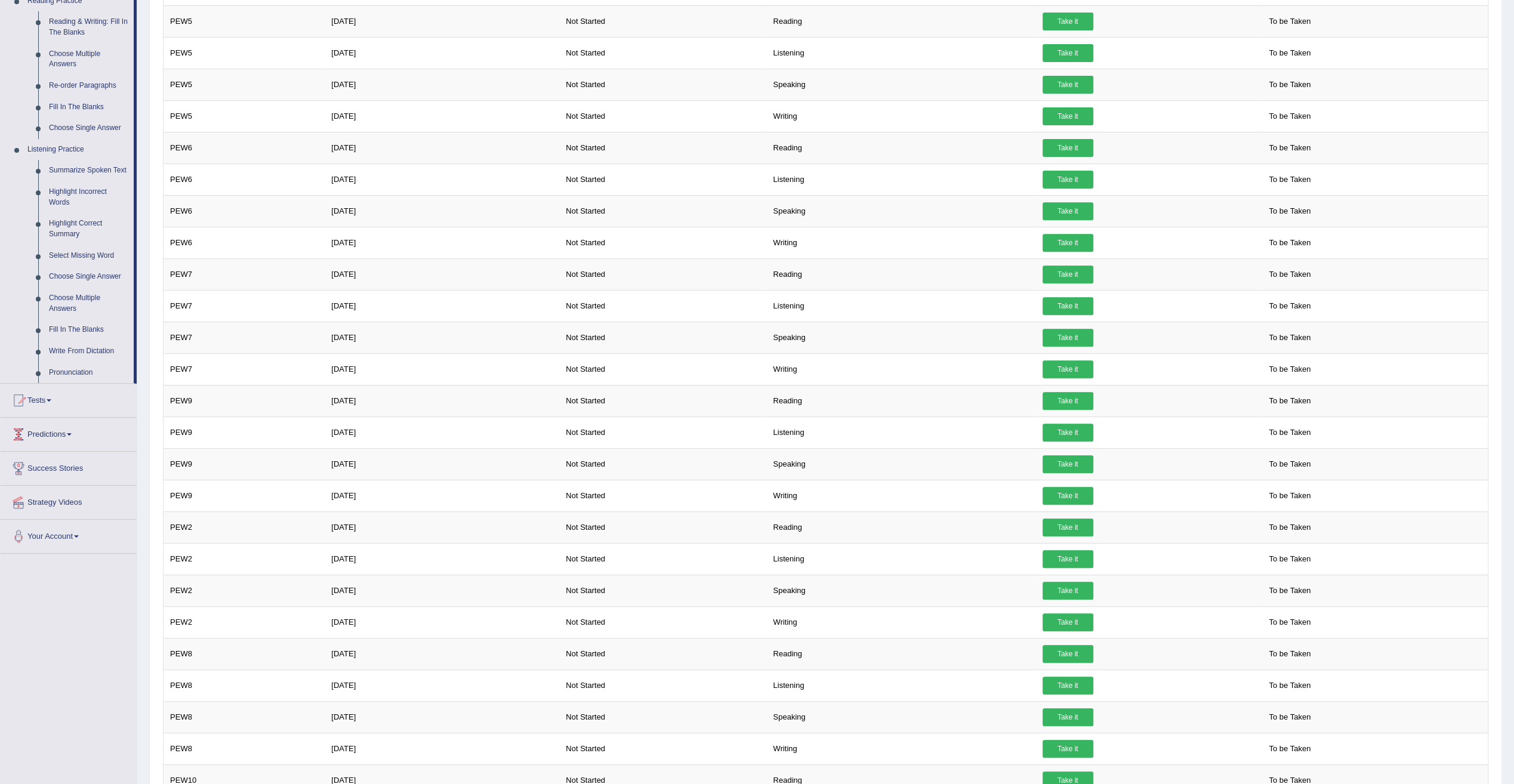
scroll to position [418, 0]
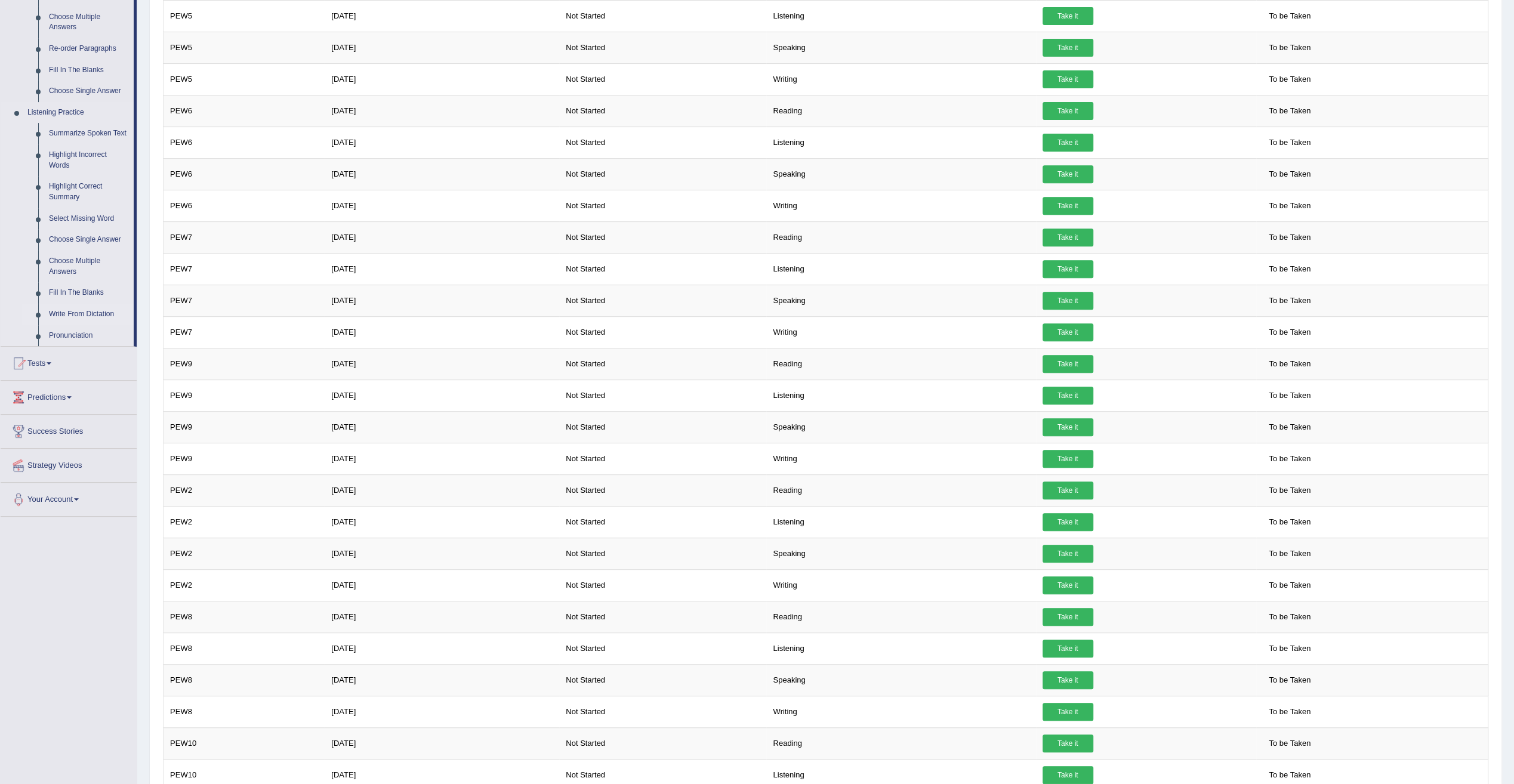
click at [88, 307] on link "Write From Dictation" at bounding box center [88, 314] width 90 height 22
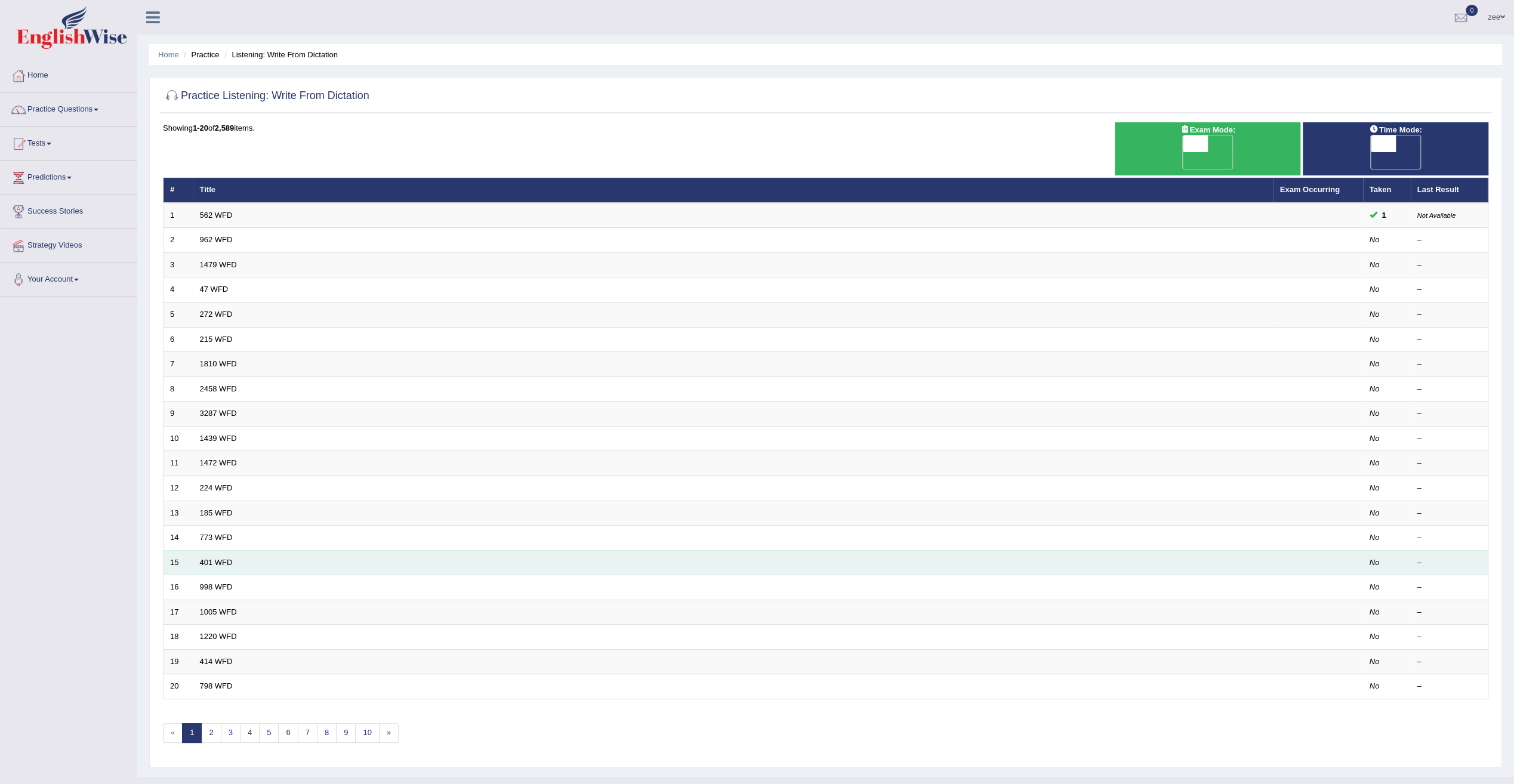
click at [212, 550] on td "401 WFD" at bounding box center [733, 563] width 1080 height 25
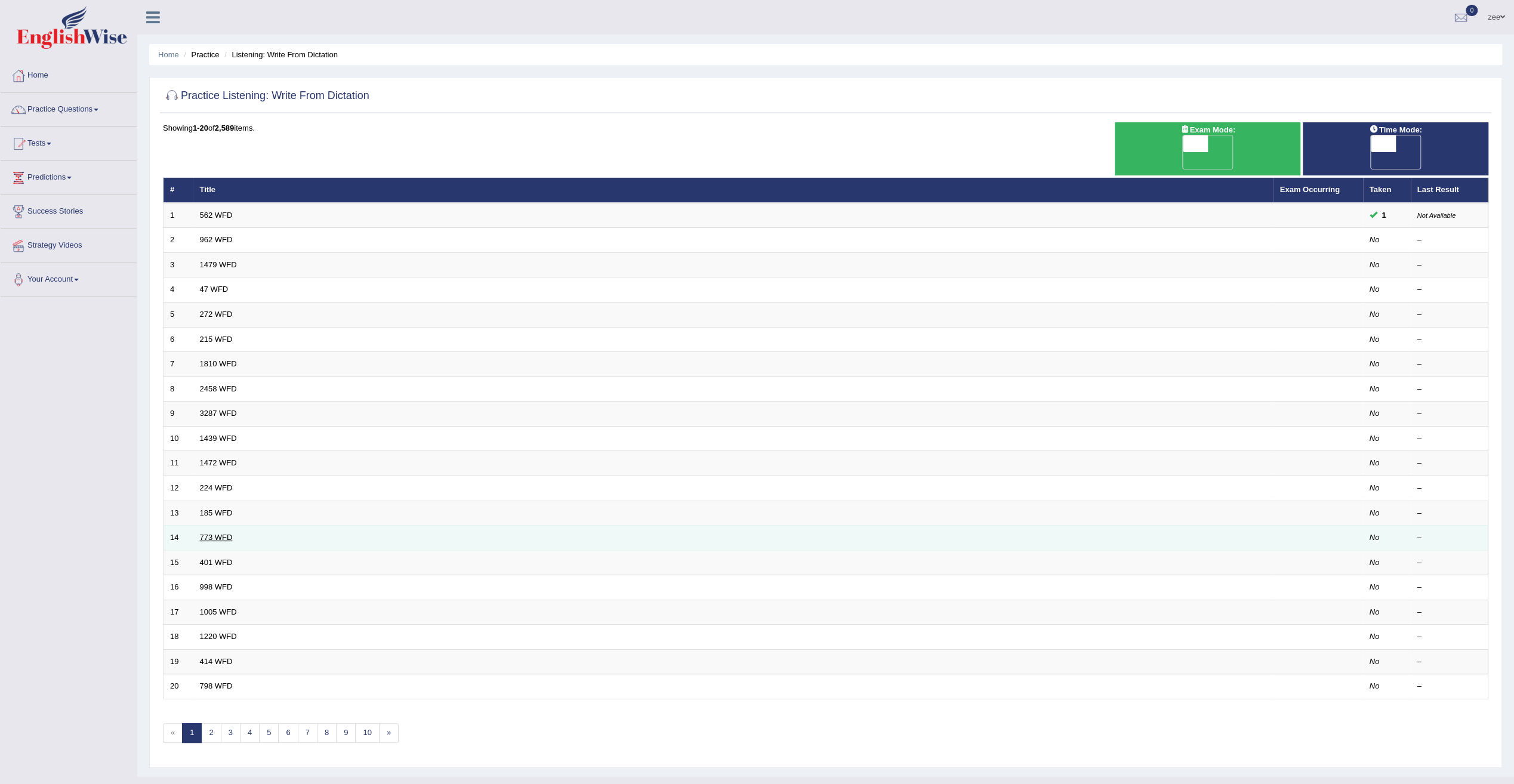
click at [212, 533] on link "773 WFD" at bounding box center [216, 537] width 33 height 9
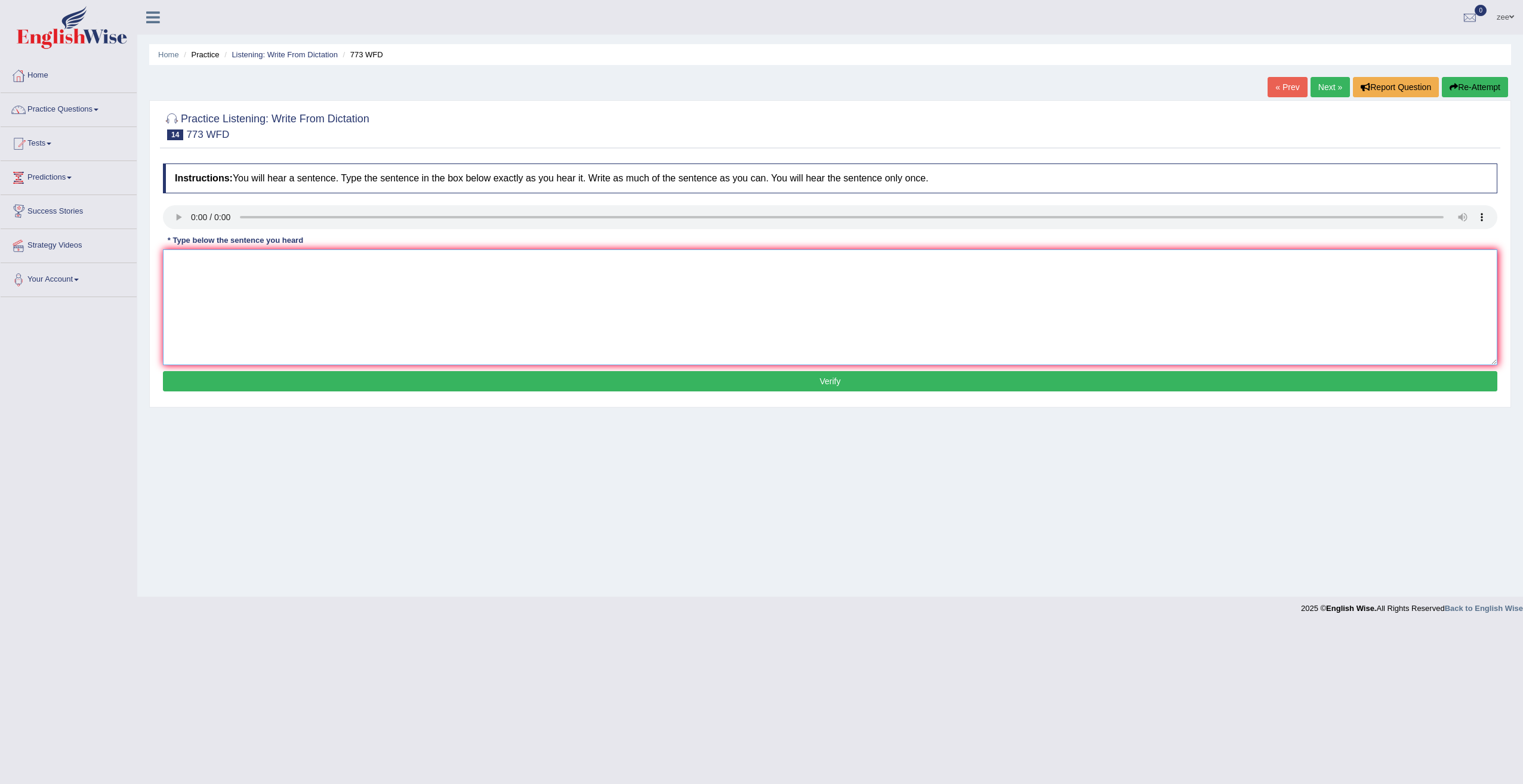
click at [244, 307] on textarea at bounding box center [830, 307] width 1334 height 115
click at [232, 302] on textarea at bounding box center [830, 307] width 1334 height 115
type textarea "gr is ex or"
click at [223, 261] on textarea "gr is ex or" at bounding box center [830, 307] width 1334 height 115
click at [1328, 88] on link "Next »" at bounding box center [1330, 87] width 39 height 20
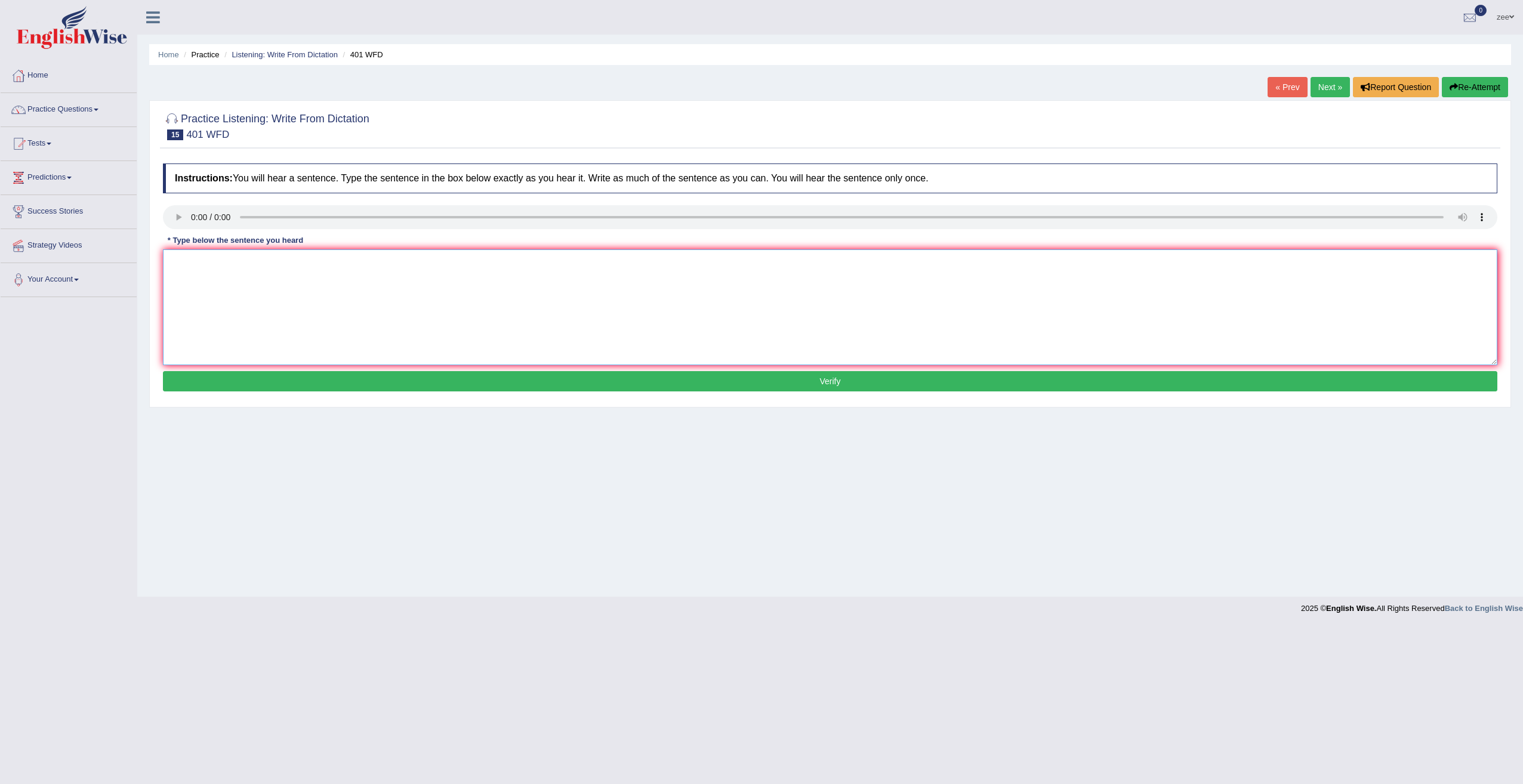
click at [227, 290] on textarea at bounding box center [830, 307] width 1334 height 115
click at [228, 279] on textarea at bounding box center [830, 307] width 1334 height 115
click at [172, 265] on textarea "students live in the hall of residents during term time." at bounding box center [830, 307] width 1334 height 115
type textarea "Students live in the hall of resident's during term time."
click at [249, 385] on button "Verify" at bounding box center [830, 381] width 1334 height 20
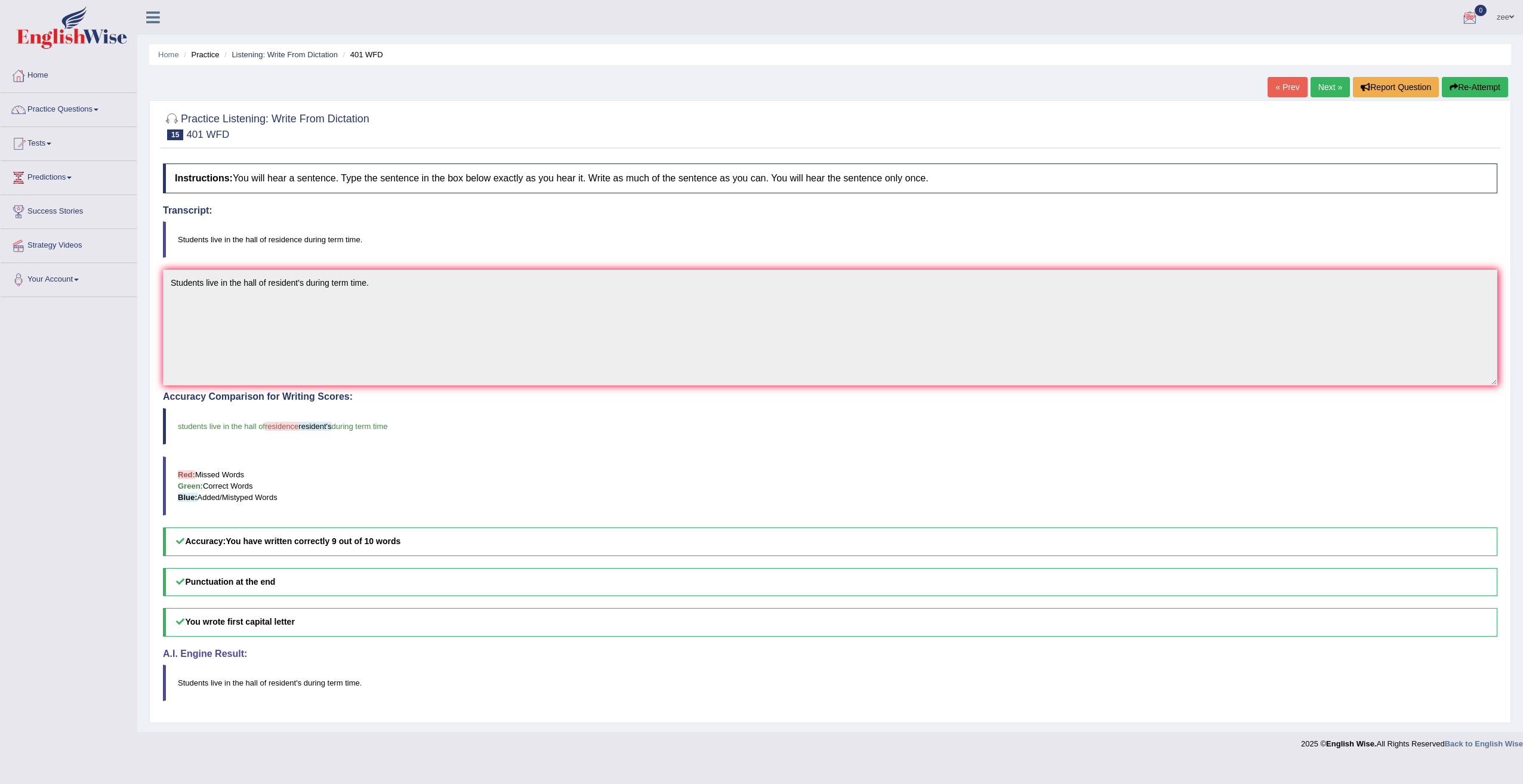
click at [1455, 91] on button "Re-Attempt" at bounding box center [1475, 87] width 67 height 20
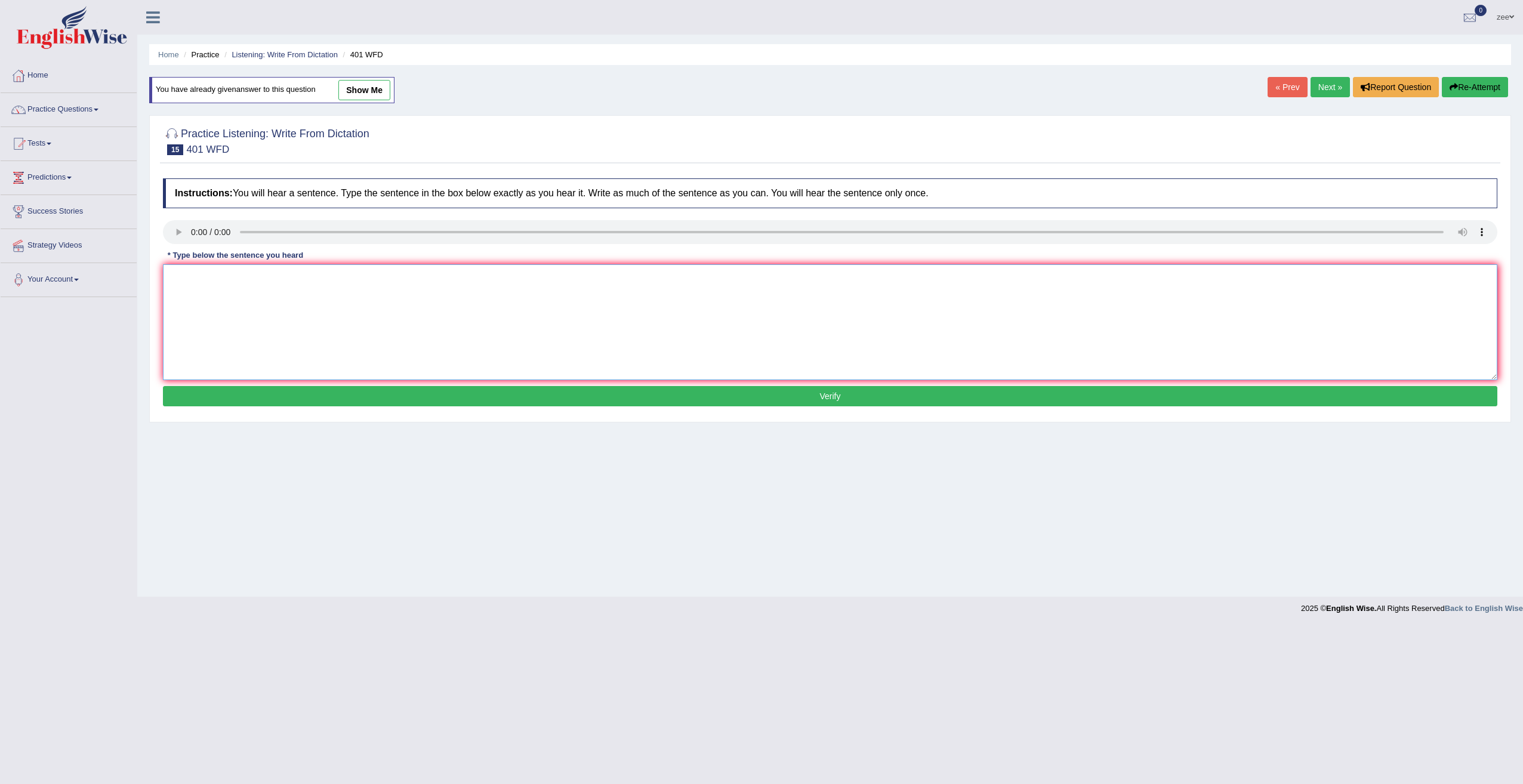
click at [472, 281] on textarea at bounding box center [830, 322] width 1334 height 115
click at [1340, 91] on link "Next »" at bounding box center [1330, 87] width 39 height 20
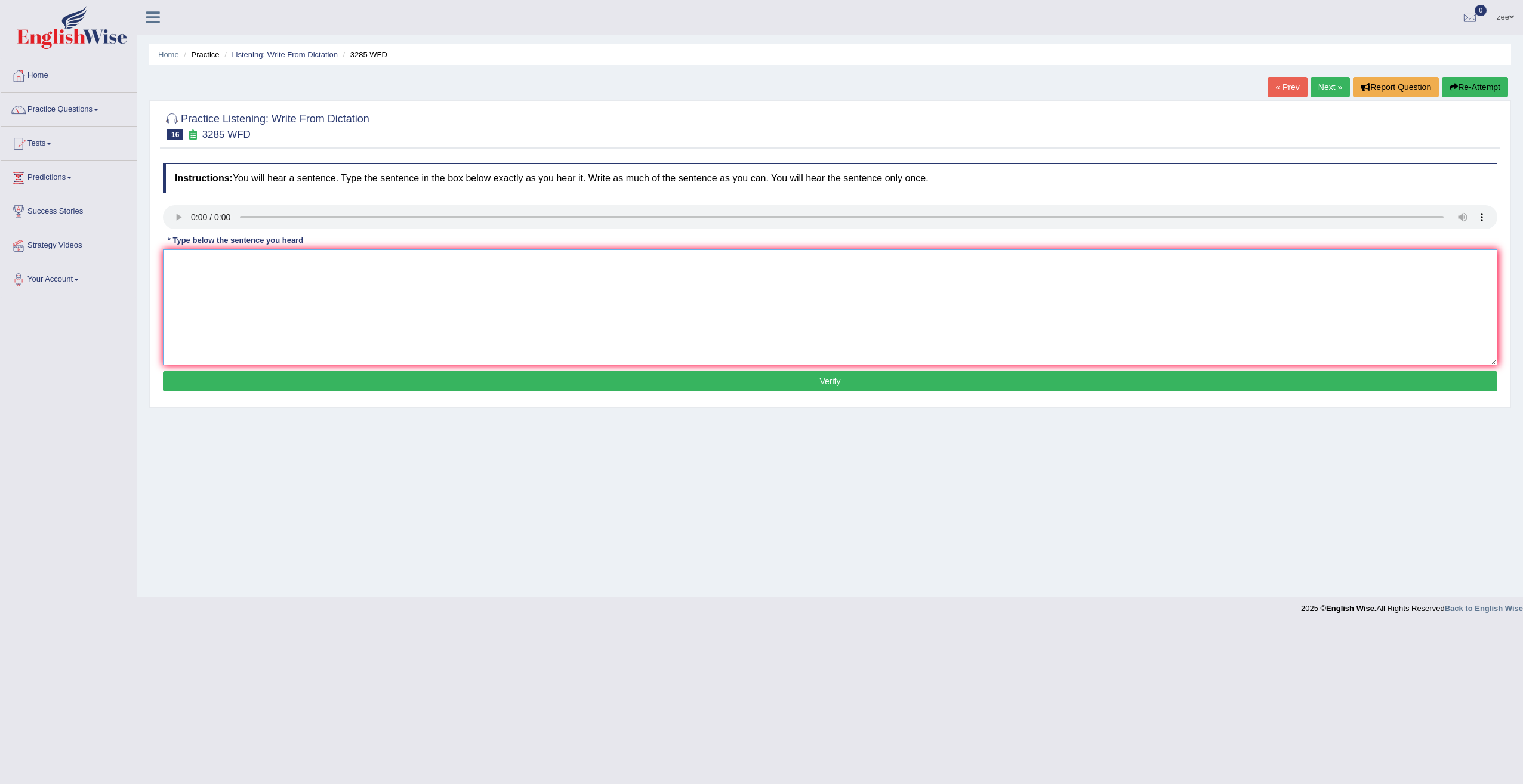
click at [233, 272] on textarea at bounding box center [830, 307] width 1334 height 115
click at [205, 268] on textarea at bounding box center [830, 307] width 1334 height 115
click at [179, 265] on textarea "pop has a sharp rise in recent twenty years." at bounding box center [830, 307] width 1334 height 115
click at [176, 266] on textarea "population has a sharp rise in recent twenty years." at bounding box center [830, 307] width 1334 height 115
type textarea "Population has a sharp rise in recent twenty years."
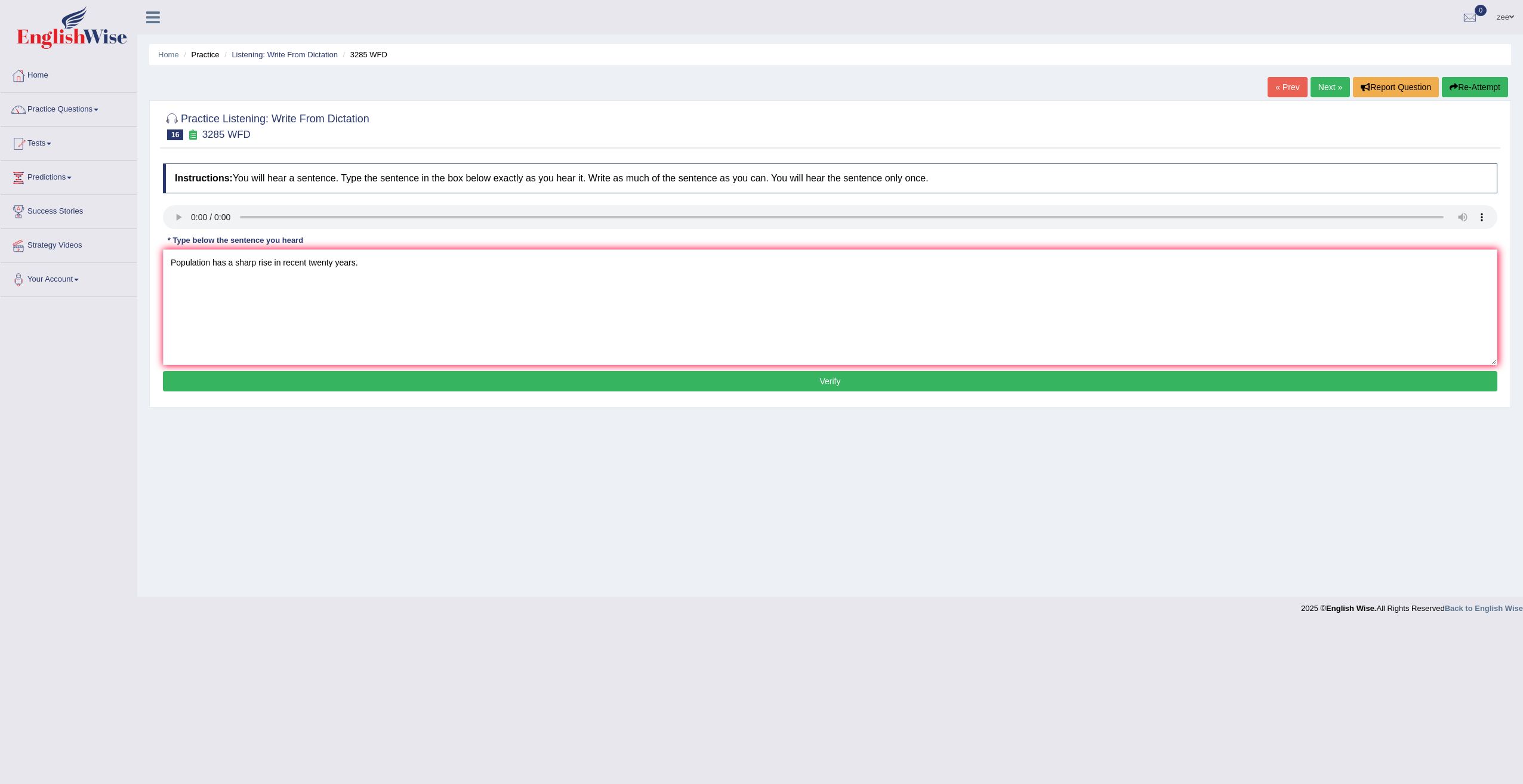
click at [400, 379] on button "Verify" at bounding box center [830, 381] width 1334 height 20
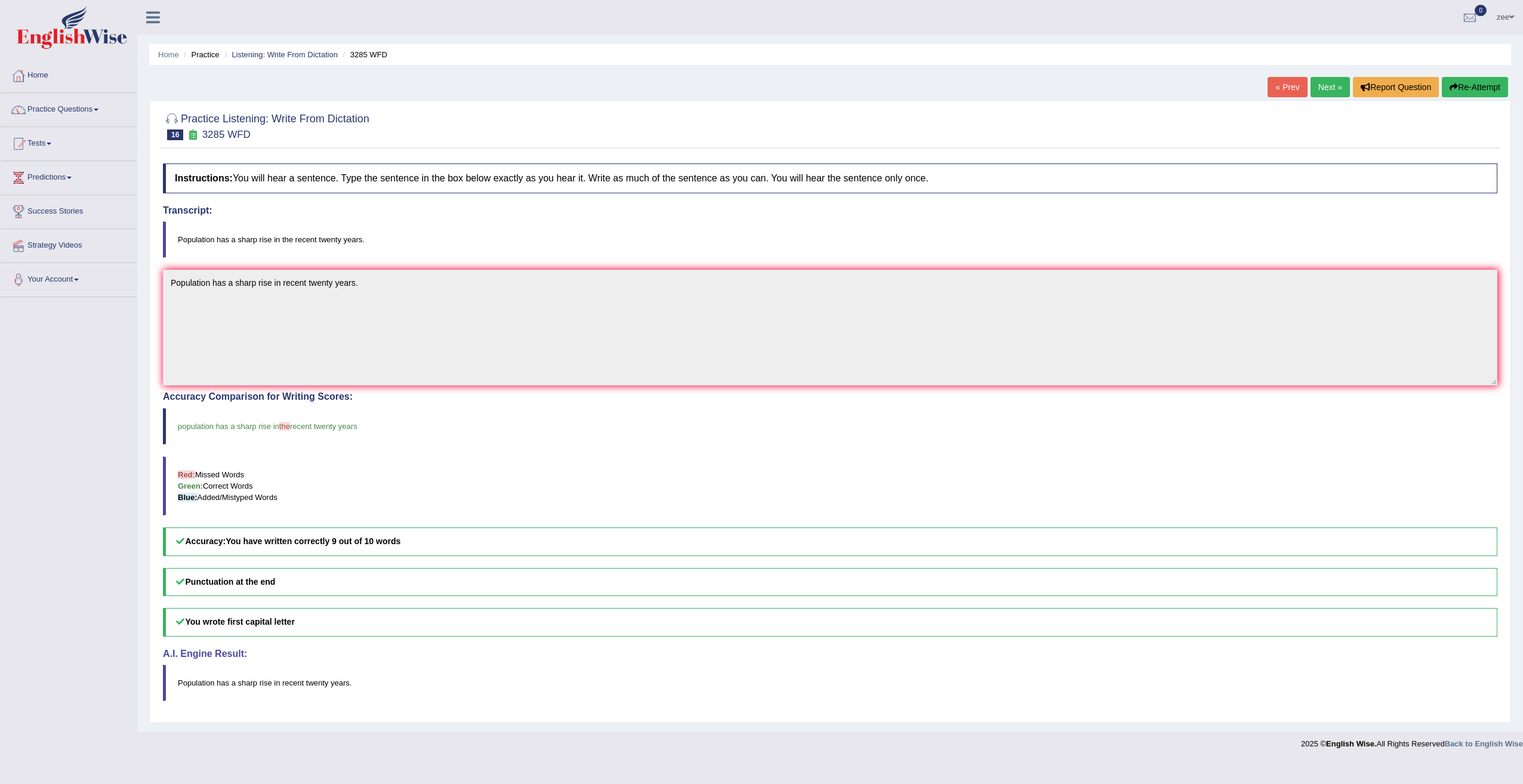
click at [1336, 86] on link "Next »" at bounding box center [1330, 87] width 39 height 20
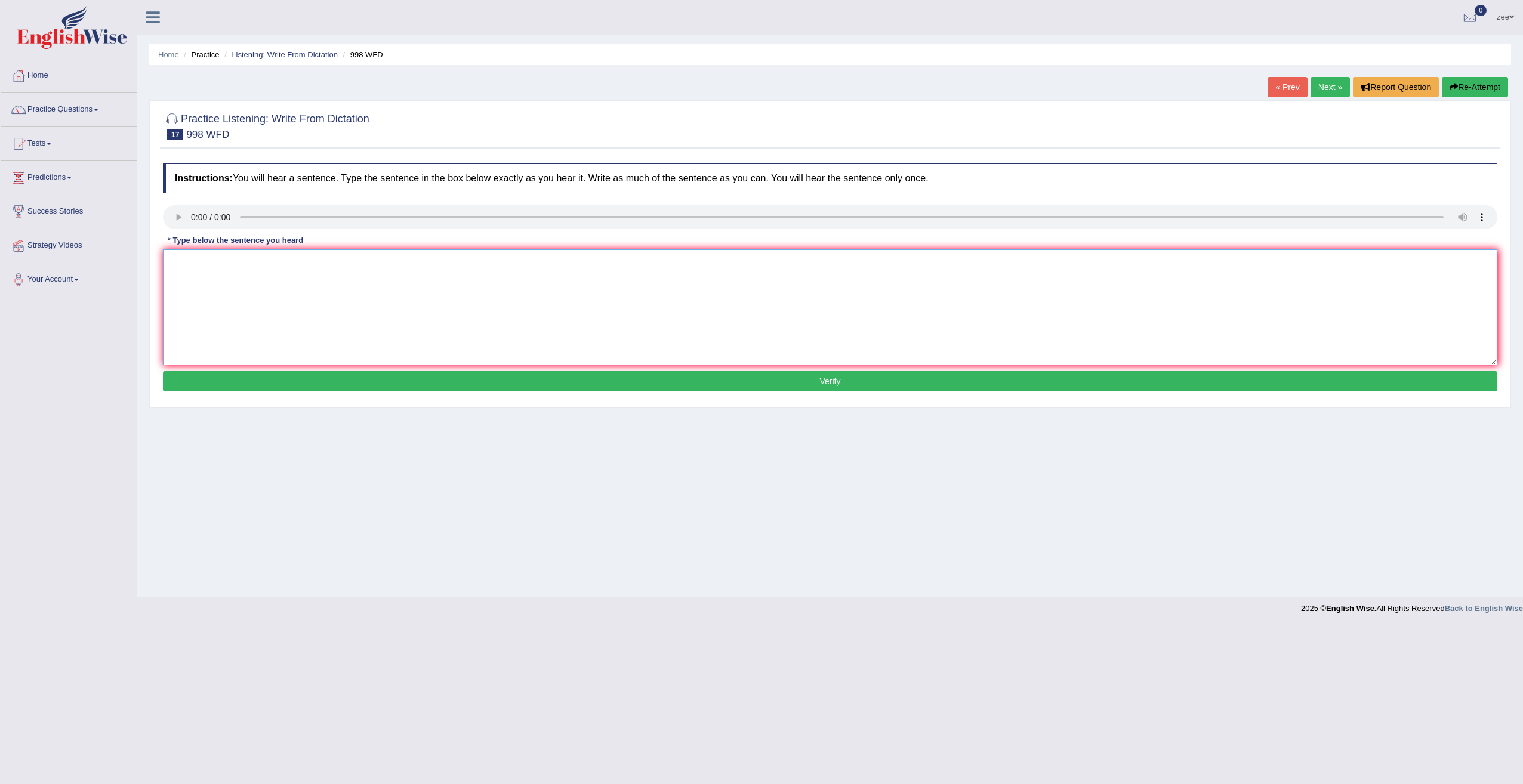
click at [396, 327] on textarea at bounding box center [830, 307] width 1334 height 115
click at [239, 262] on textarea "we will hold a cere for the graduate students." at bounding box center [830, 307] width 1334 height 115
click at [176, 262] on textarea "we will hold a celebration for the graduate students." at bounding box center [830, 307] width 1334 height 115
type textarea "We will hold a celebration for the graduate students."
click at [280, 377] on button "Verify" at bounding box center [830, 381] width 1334 height 20
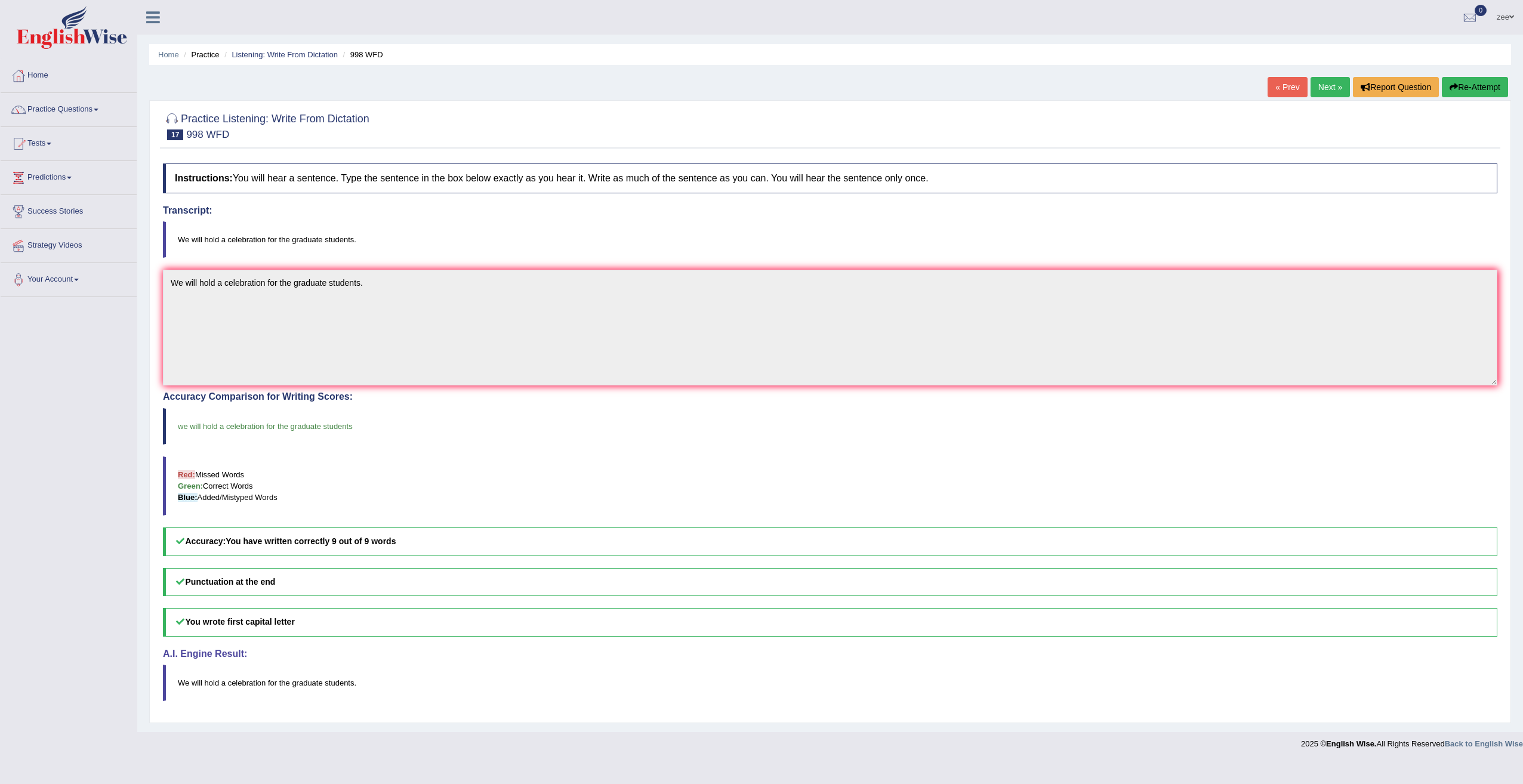
click at [1330, 80] on link "Next »" at bounding box center [1330, 87] width 39 height 20
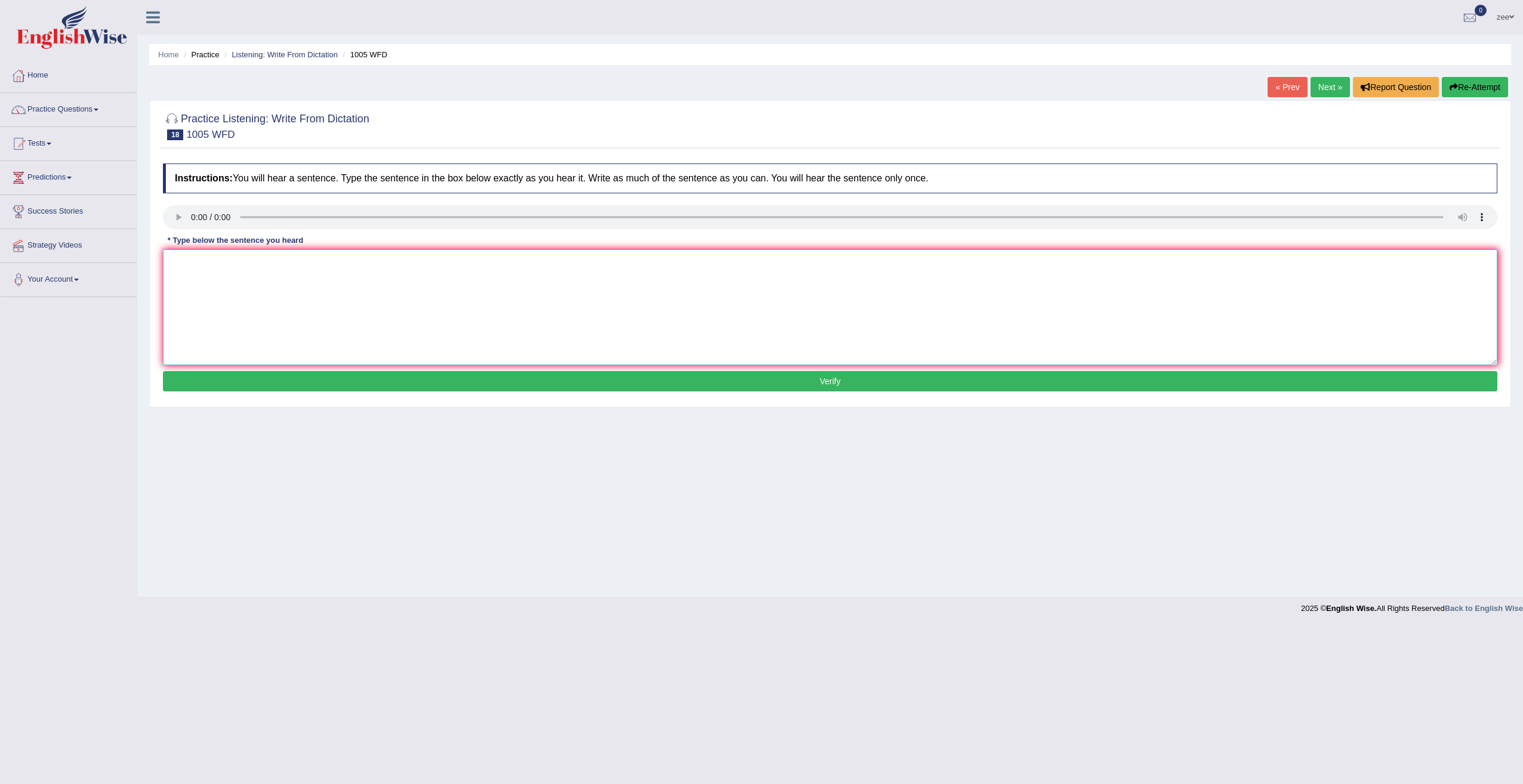
click at [212, 262] on textarea at bounding box center [830, 307] width 1334 height 115
click at [465, 255] on textarea "The collapse of the housing market has crashed through out the world" at bounding box center [830, 307] width 1334 height 115
type textarea "The collapse of the housing market has crashed through out the world."
click at [331, 377] on button "Verify" at bounding box center [830, 381] width 1334 height 20
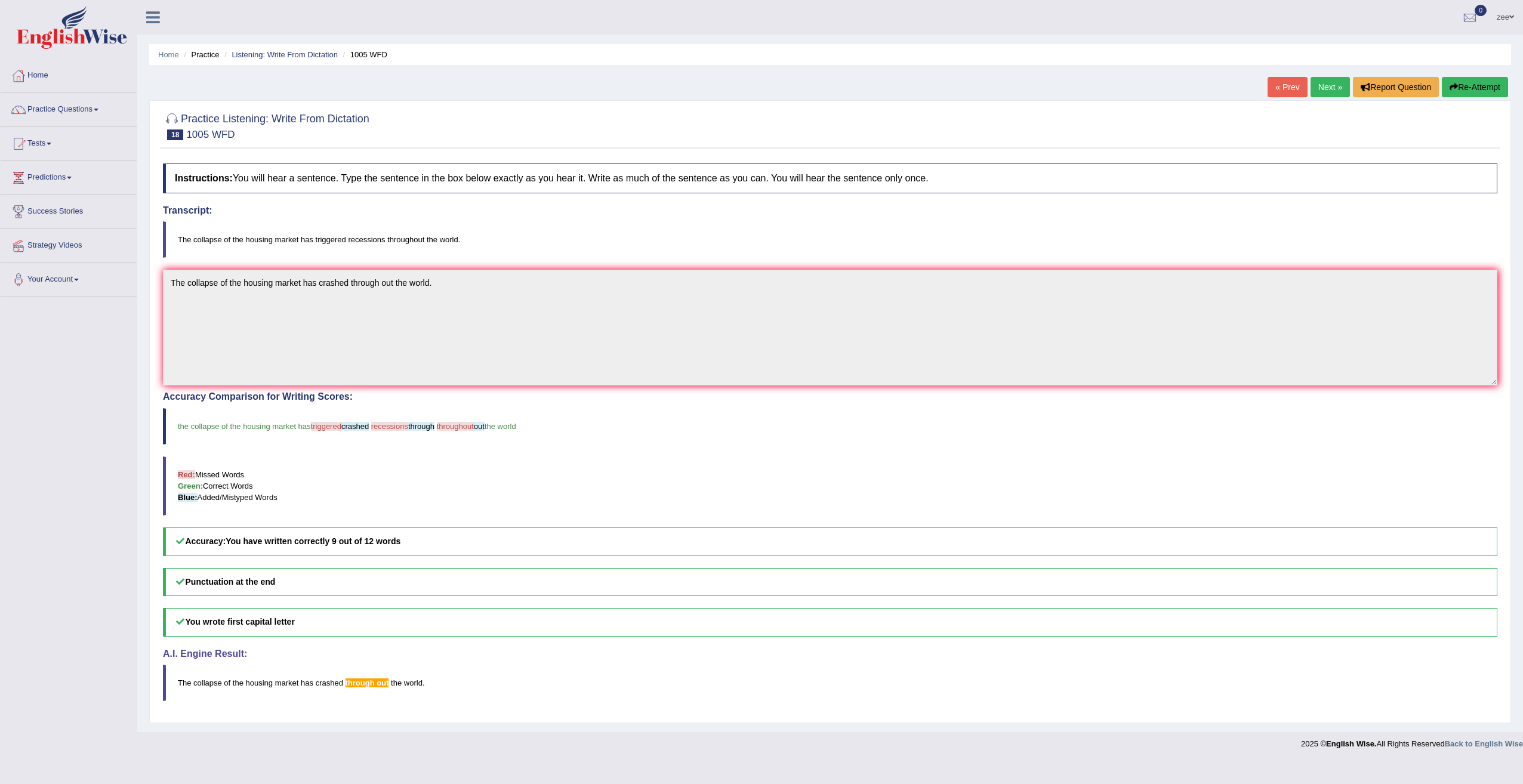
click at [459, 426] on span "throughout" at bounding box center [455, 426] width 37 height 9
click at [1330, 94] on link "Next »" at bounding box center [1330, 87] width 39 height 20
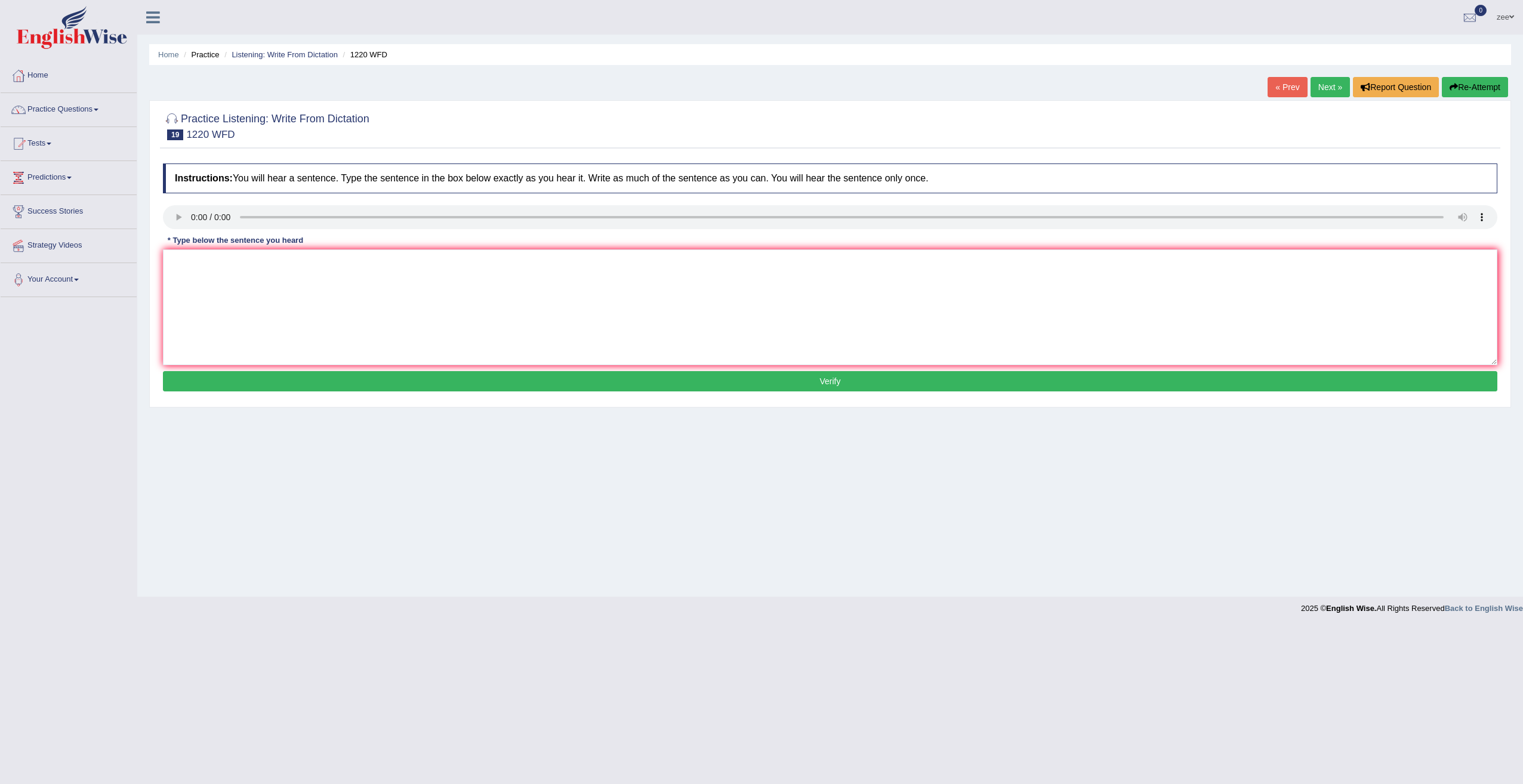
click at [1288, 89] on link "« Prev" at bounding box center [1287, 87] width 39 height 20
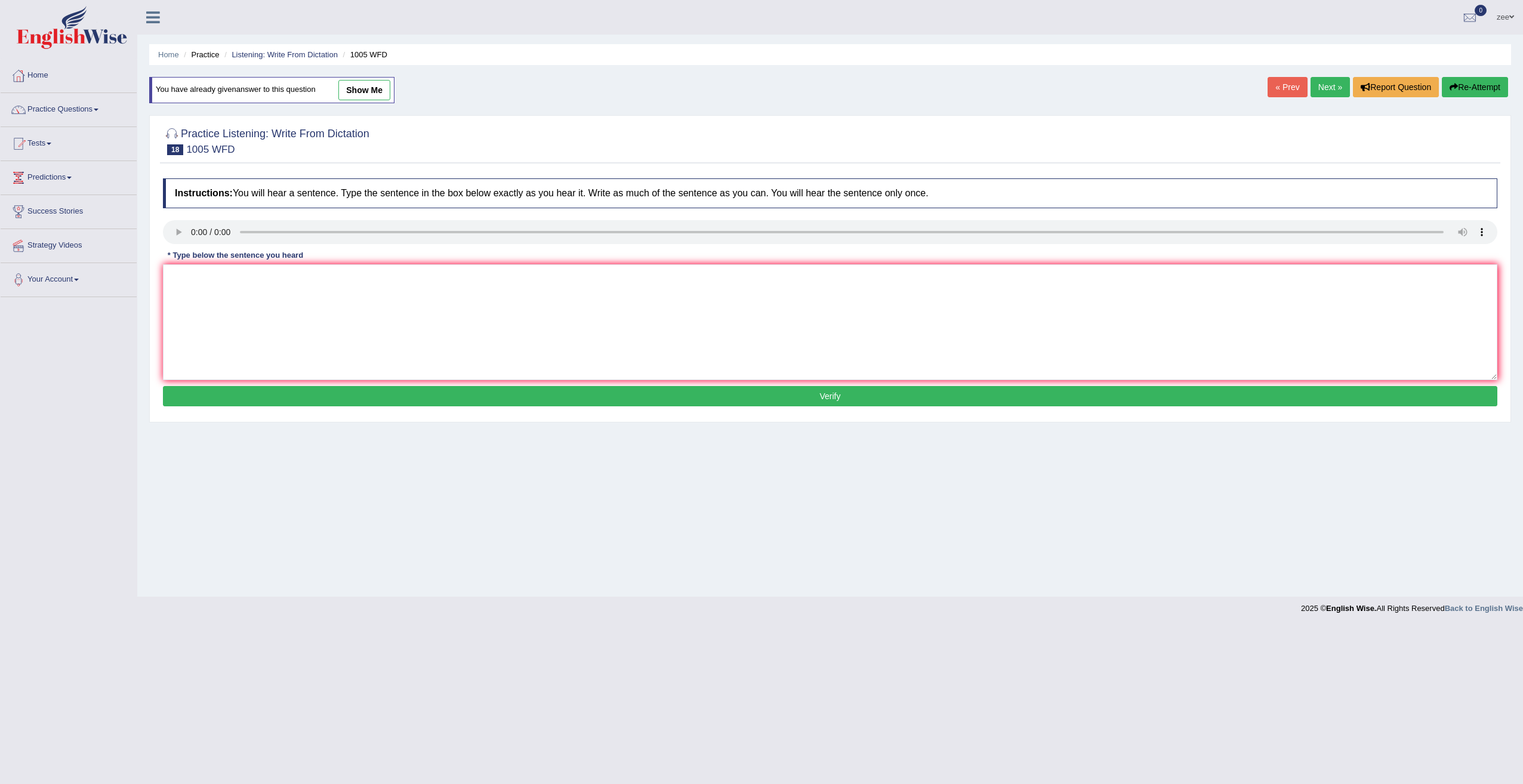
click at [1330, 93] on link "Next »" at bounding box center [1330, 87] width 39 height 20
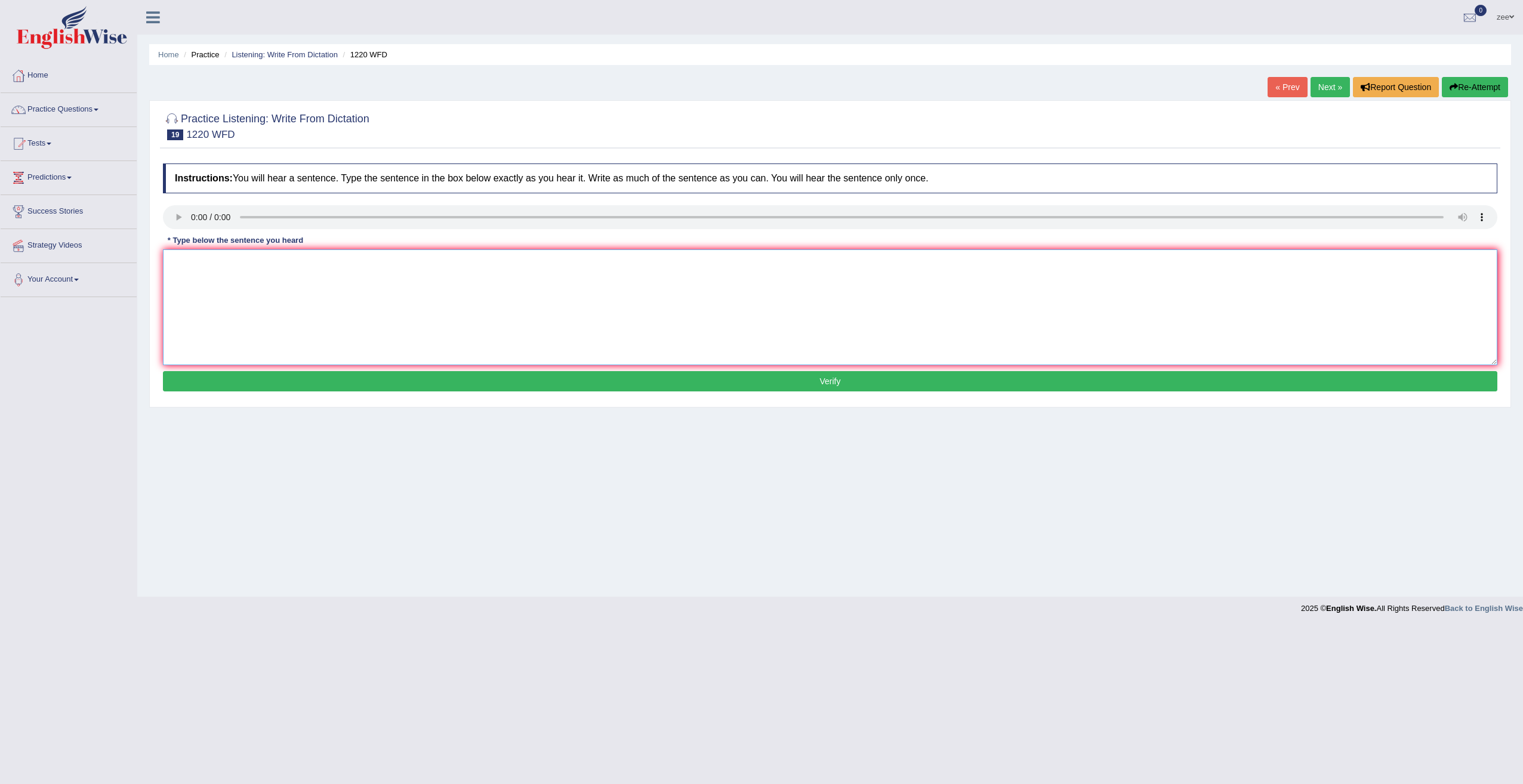
click at [208, 270] on textarea at bounding box center [830, 307] width 1334 height 115
type textarea "We will accomodate more students than previously."
click at [310, 376] on button "Verify" at bounding box center [830, 381] width 1334 height 20
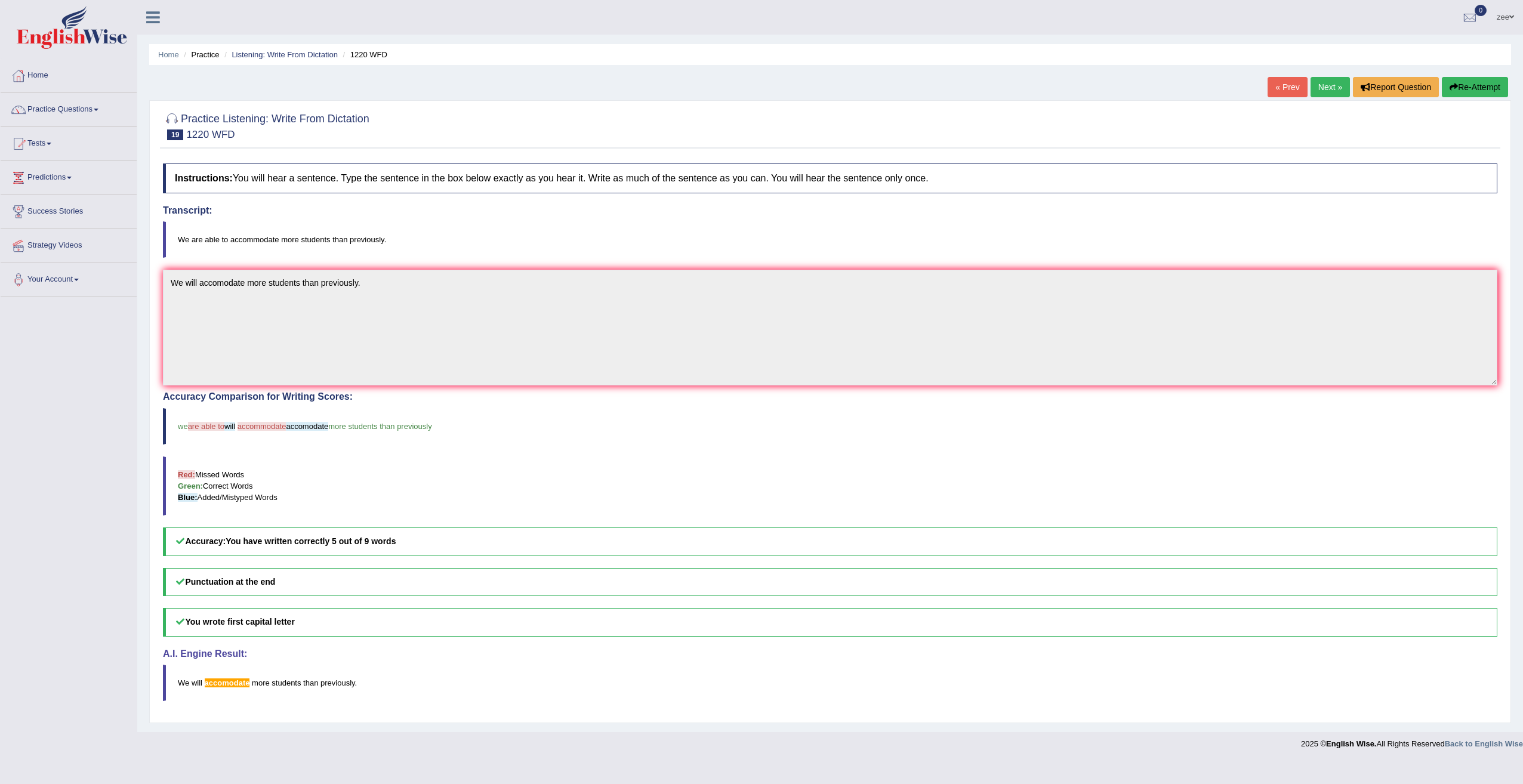
click at [1457, 84] on button "Re-Attempt" at bounding box center [1475, 87] width 67 height 20
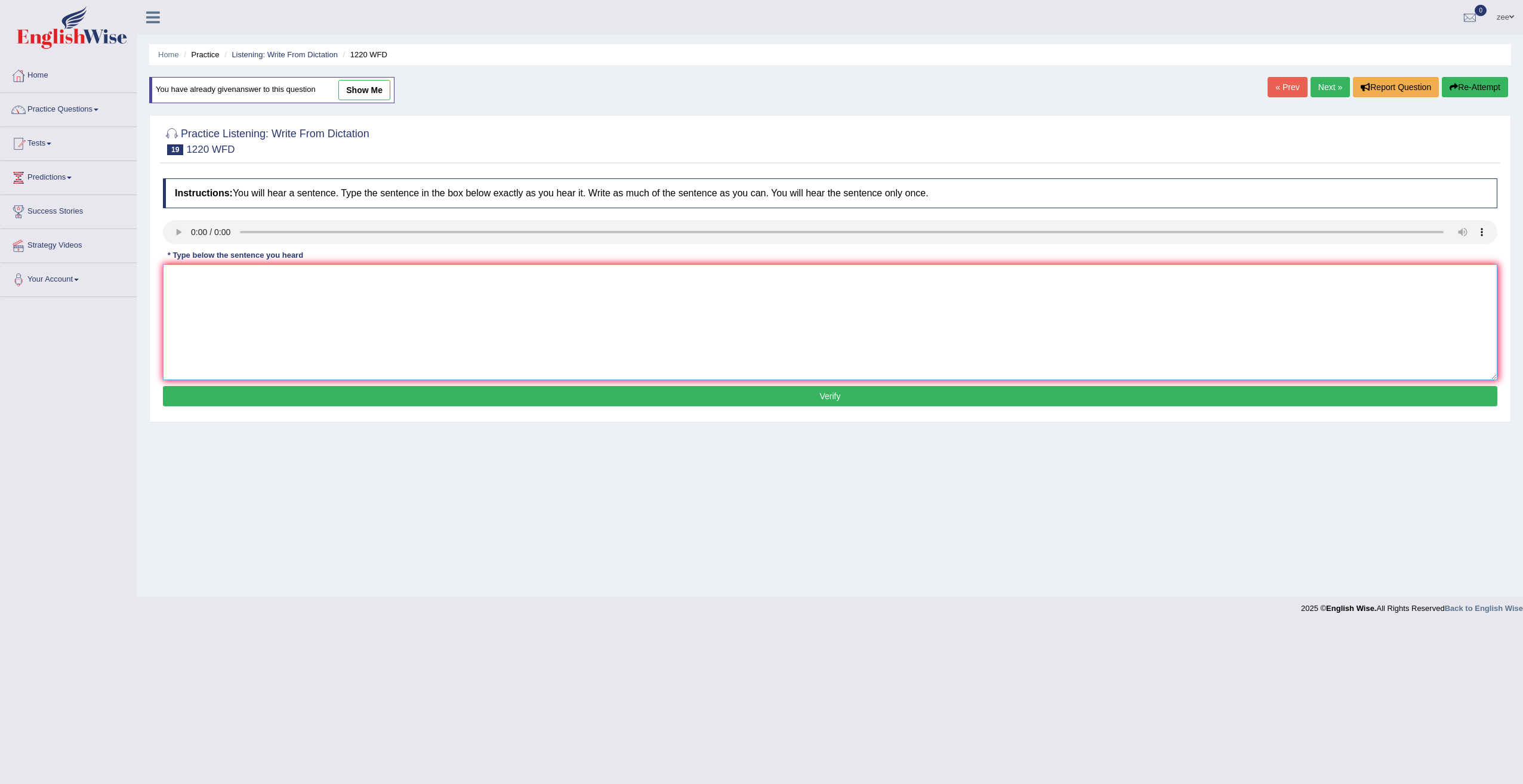
click at [281, 330] on textarea at bounding box center [830, 322] width 1334 height 115
click at [178, 279] on textarea "we are able to accommodate more students than previously." at bounding box center [830, 322] width 1334 height 115
type textarea "We are able to accommodate more students than previously."
click at [388, 393] on button "Verify" at bounding box center [830, 396] width 1334 height 20
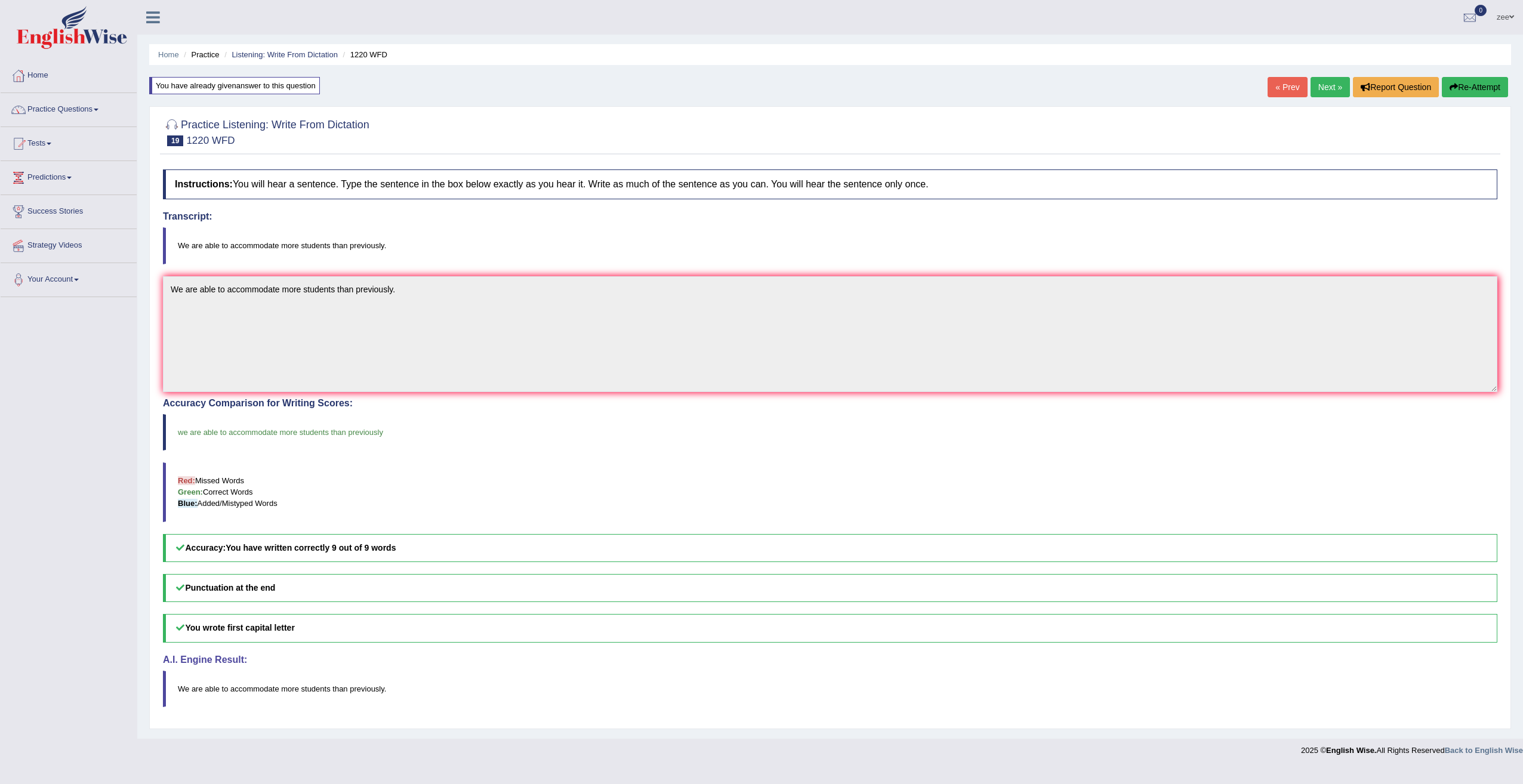
click at [1333, 94] on link "Next »" at bounding box center [1330, 87] width 39 height 20
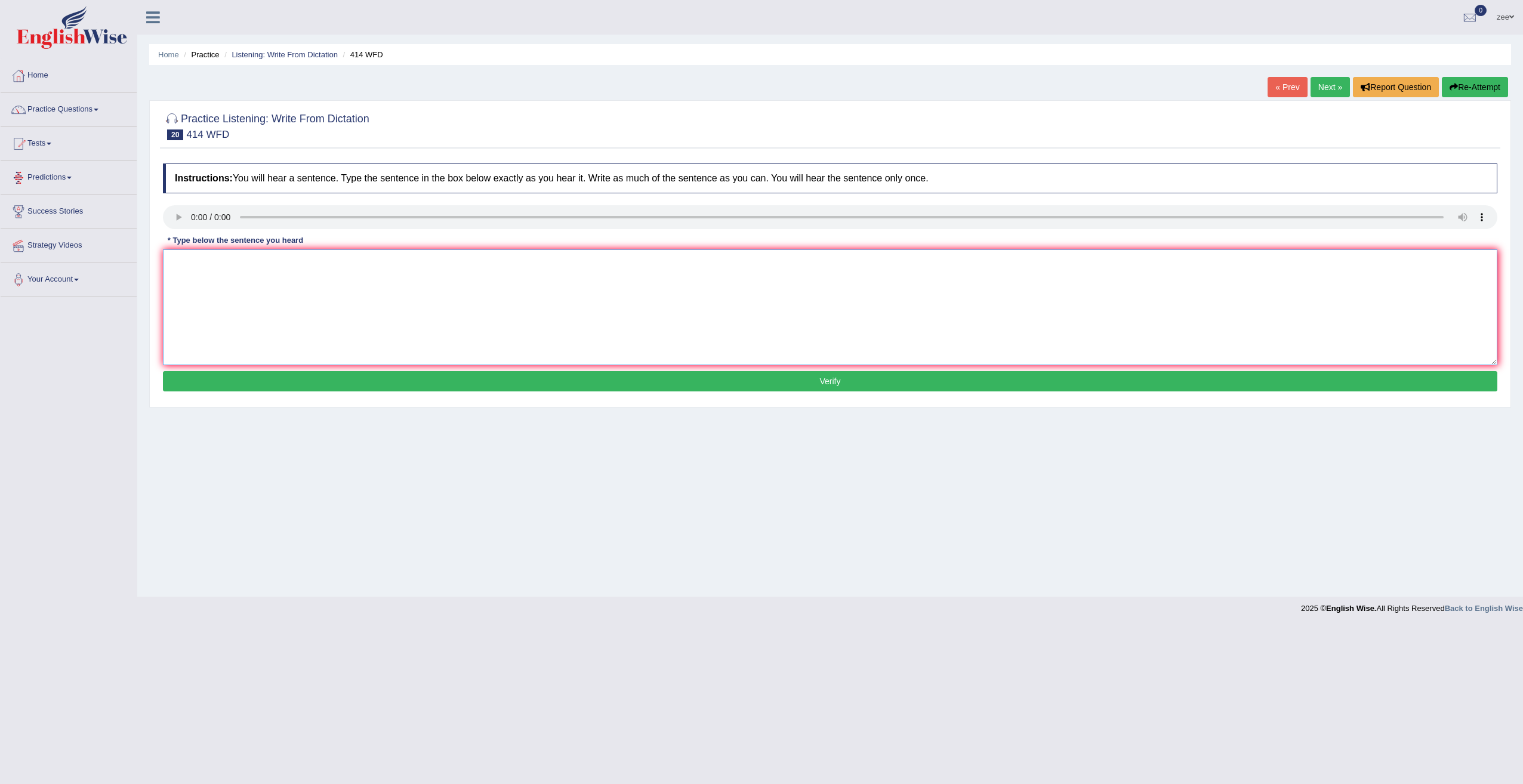
click at [215, 256] on textarea at bounding box center [830, 307] width 1334 height 115
drag, startPoint x: 442, startPoint y: 266, endPoint x: 381, endPoint y: 275, distance: 61.7
click at [381, 275] on textarea "The leading the com has changed their policies after the realese of the" at bounding box center [830, 307] width 1334 height 115
click at [247, 264] on textarea "The leading the com has changed their policies after the reports were released." at bounding box center [830, 307] width 1334 height 115
type textarea "The leading the companies has changed their policies after the reports were rel…"
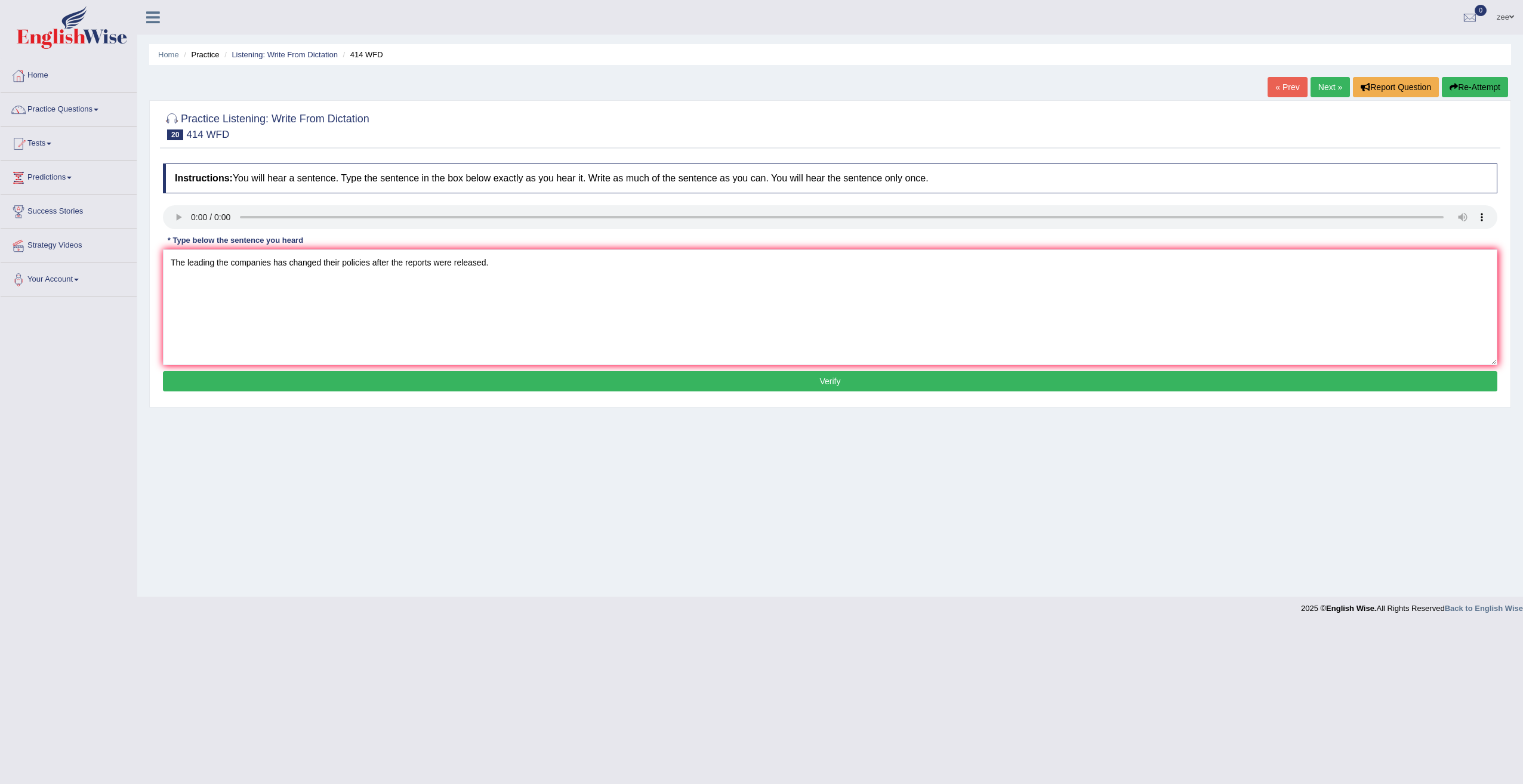
click at [407, 385] on button "Verify" at bounding box center [830, 381] width 1334 height 20
